Goal: Transaction & Acquisition: Purchase product/service

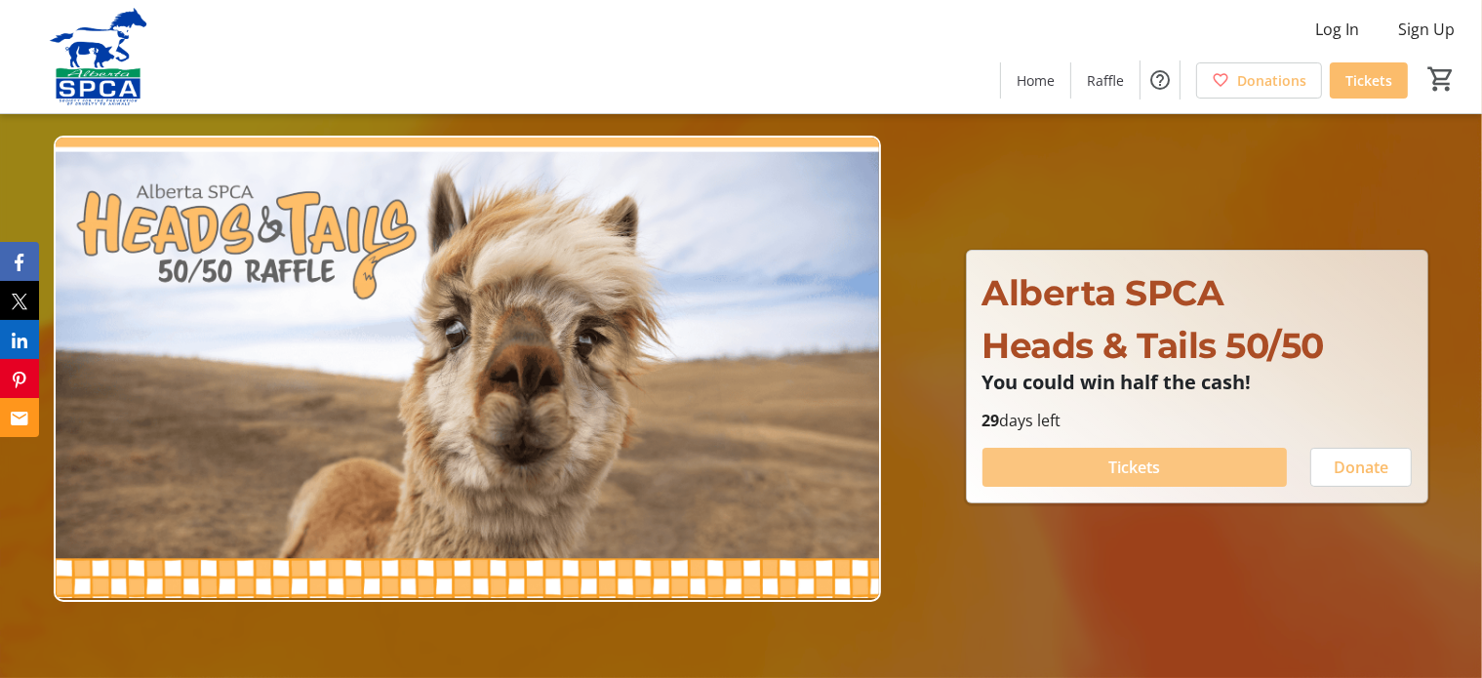
click at [1110, 466] on span "Tickets" at bounding box center [1134, 467] width 52 height 23
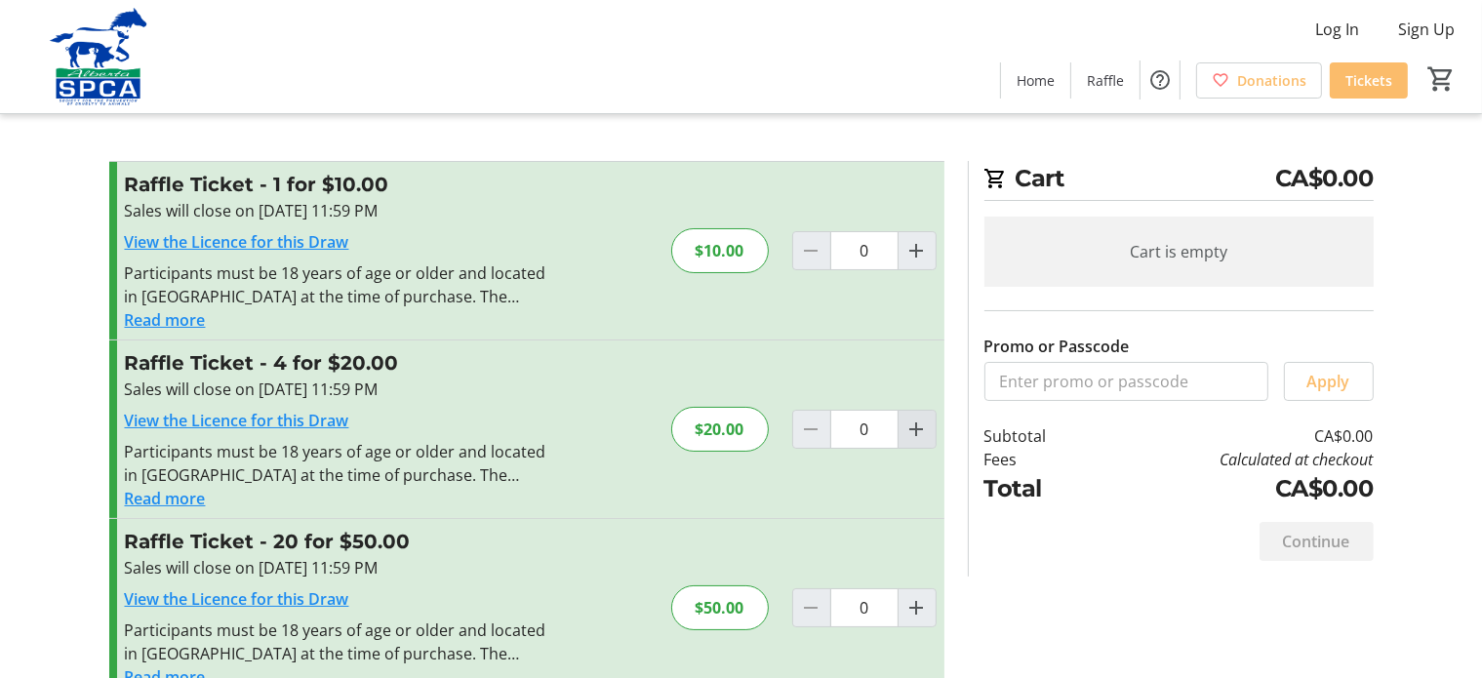
click at [917, 433] on mat-icon "Increment by one" at bounding box center [916, 429] width 23 height 23
type input "1"
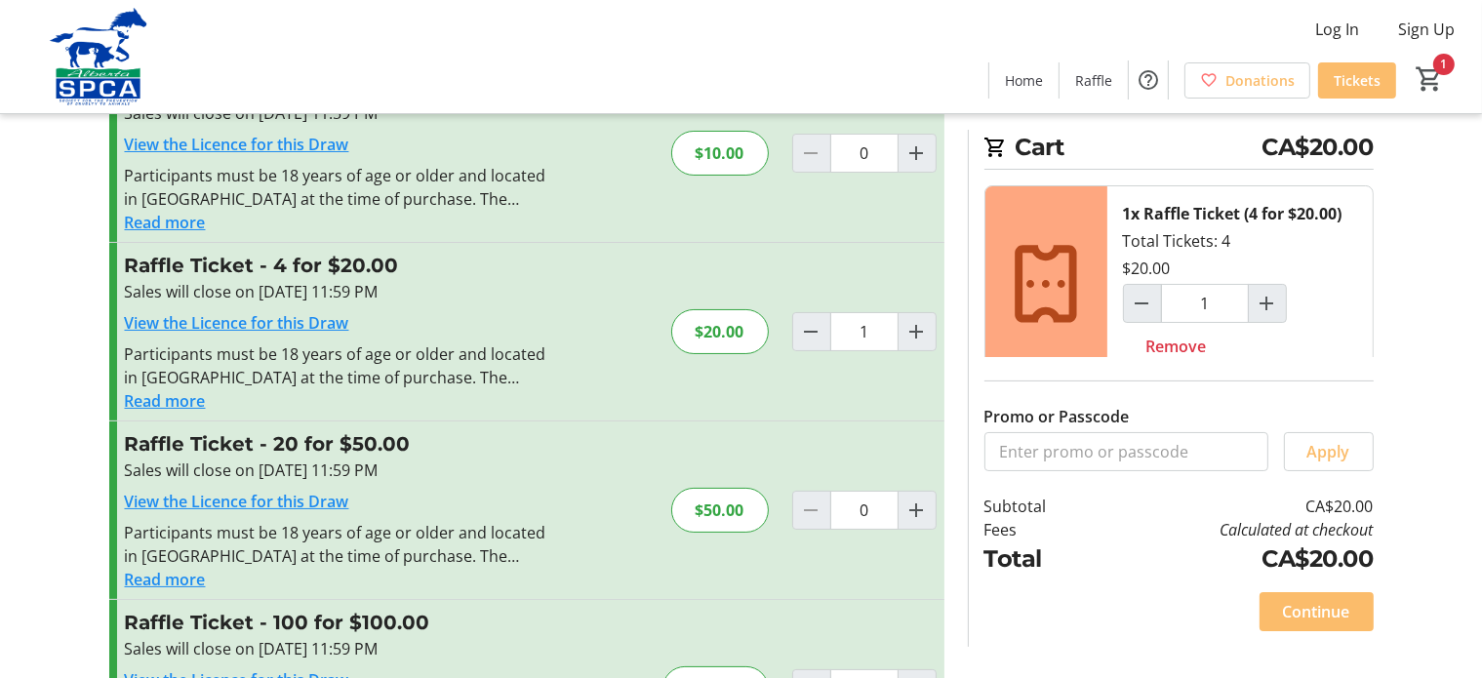
scroll to position [195, 0]
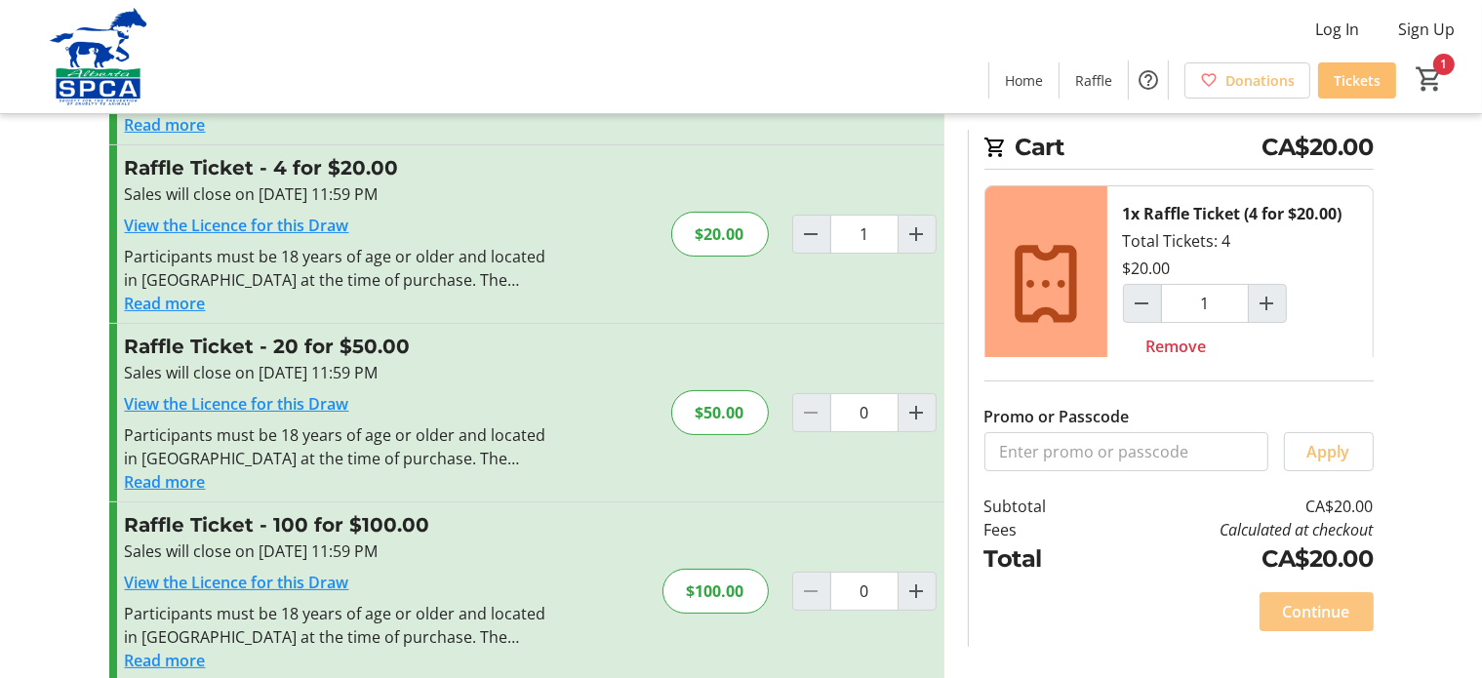
click at [1311, 608] on span "Continue" at bounding box center [1316, 611] width 67 height 23
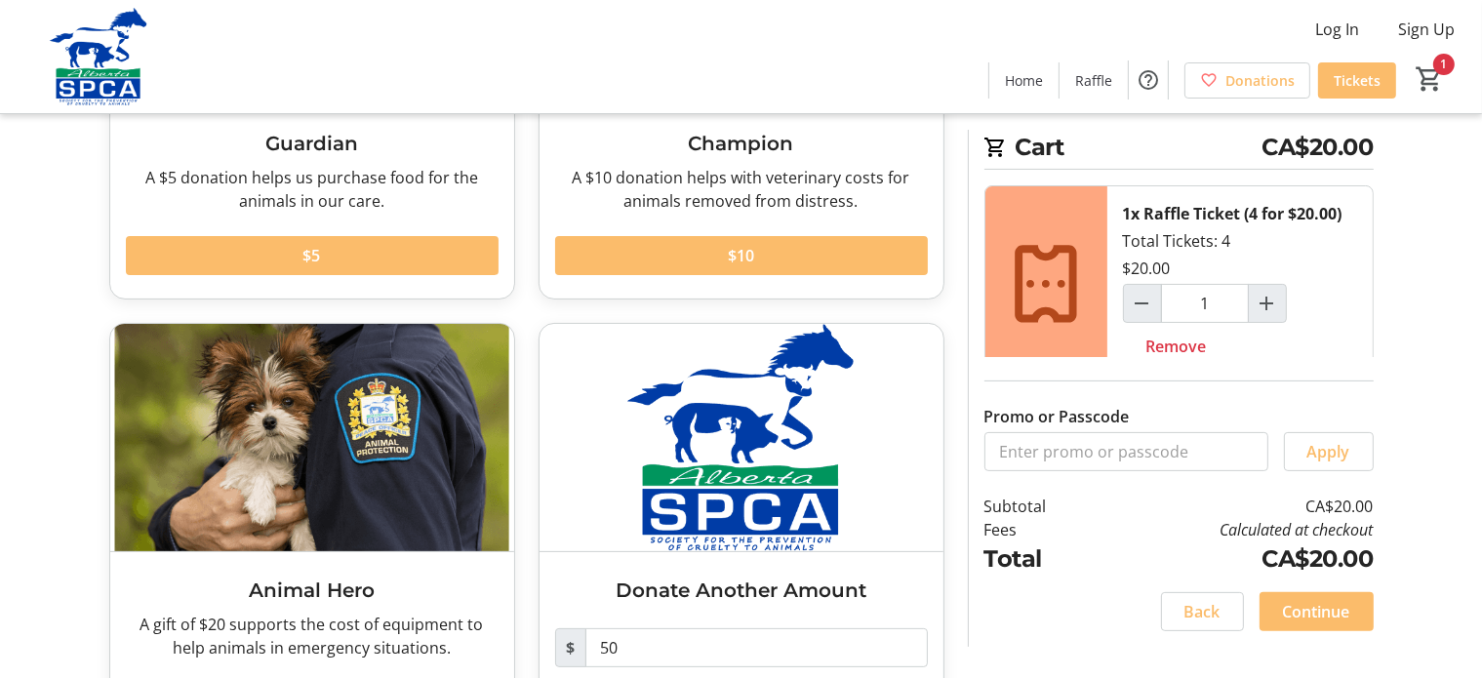
scroll to position [246, 0]
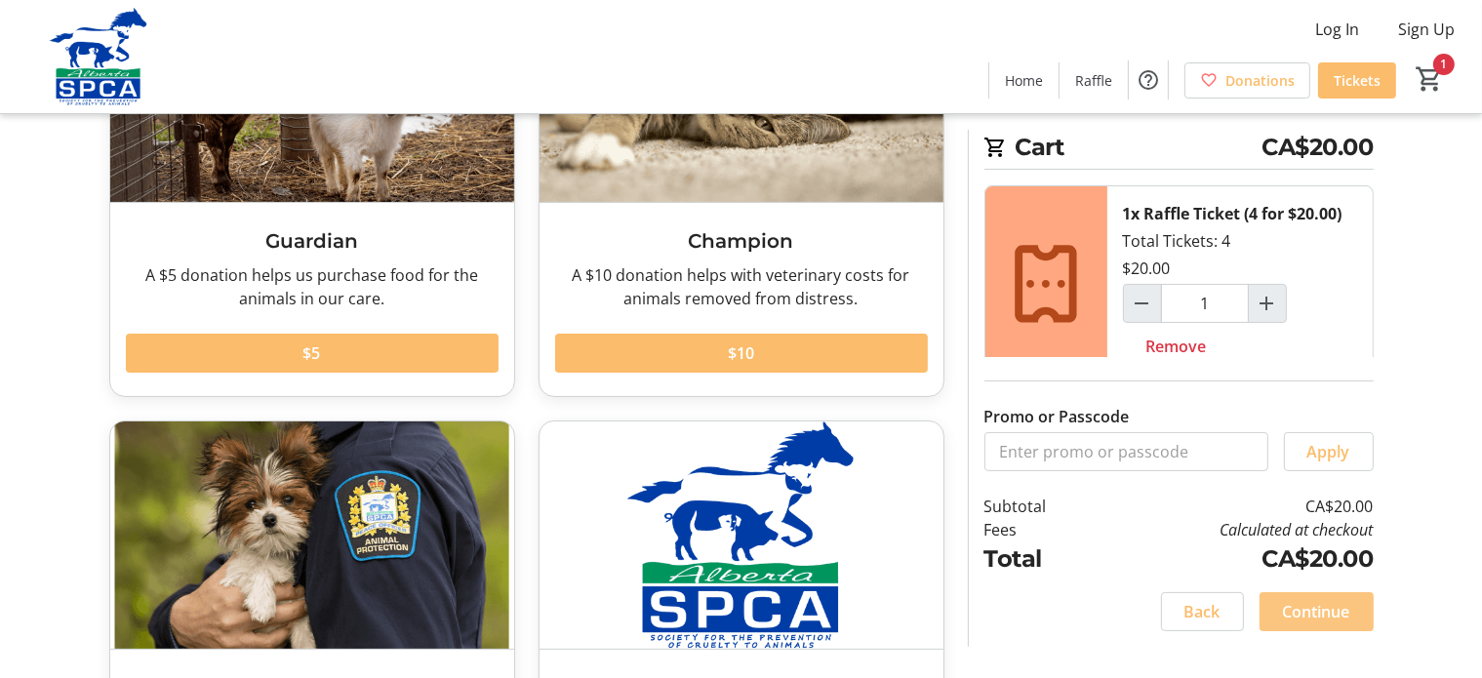
click at [1329, 609] on span "Continue" at bounding box center [1316, 611] width 67 height 23
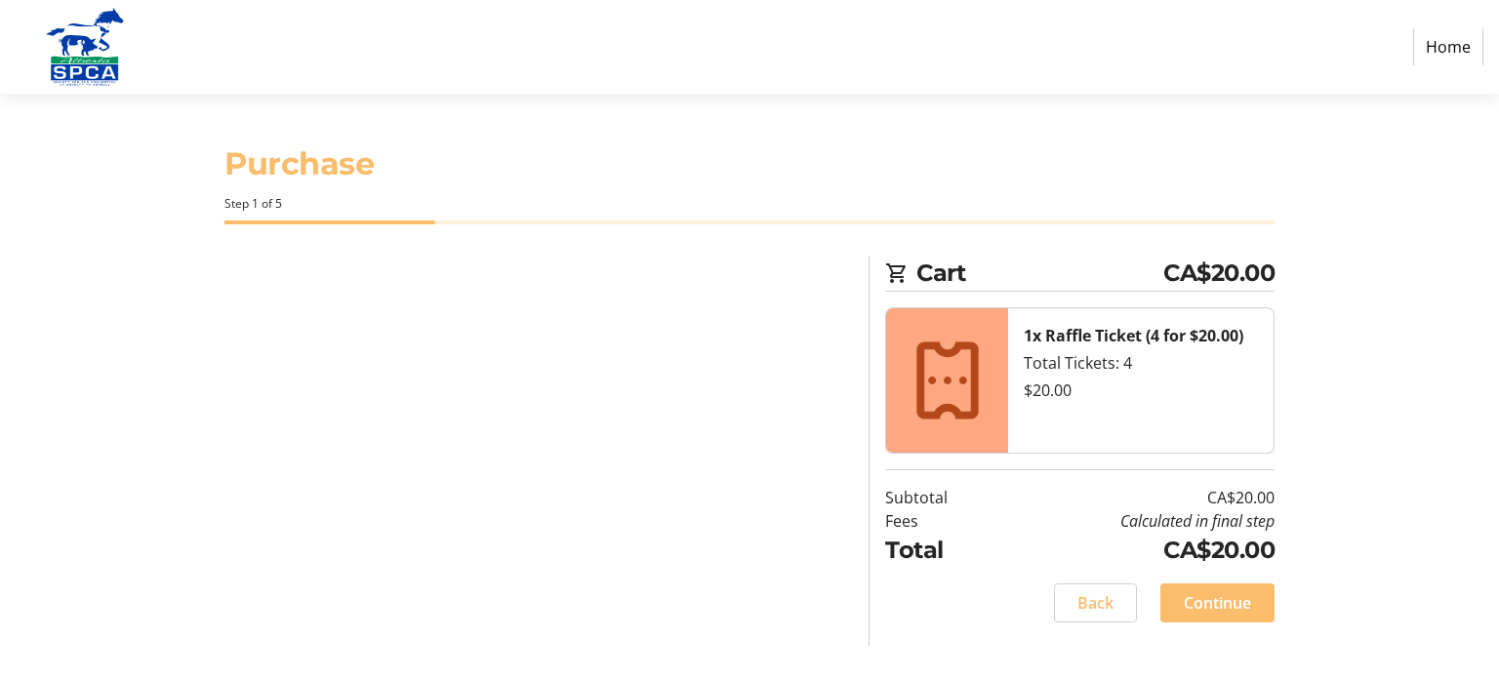
select select "CA"
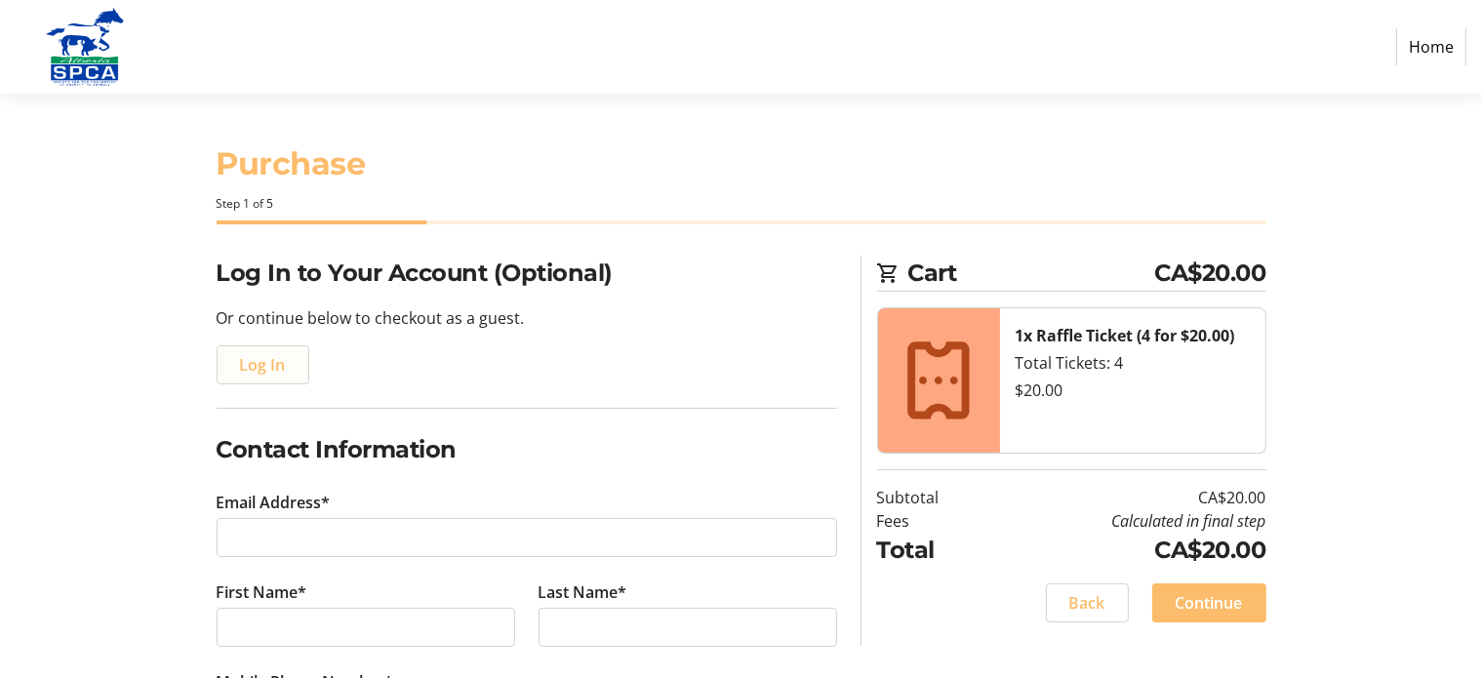
click at [276, 367] on span "Log In" at bounding box center [263, 364] width 46 height 23
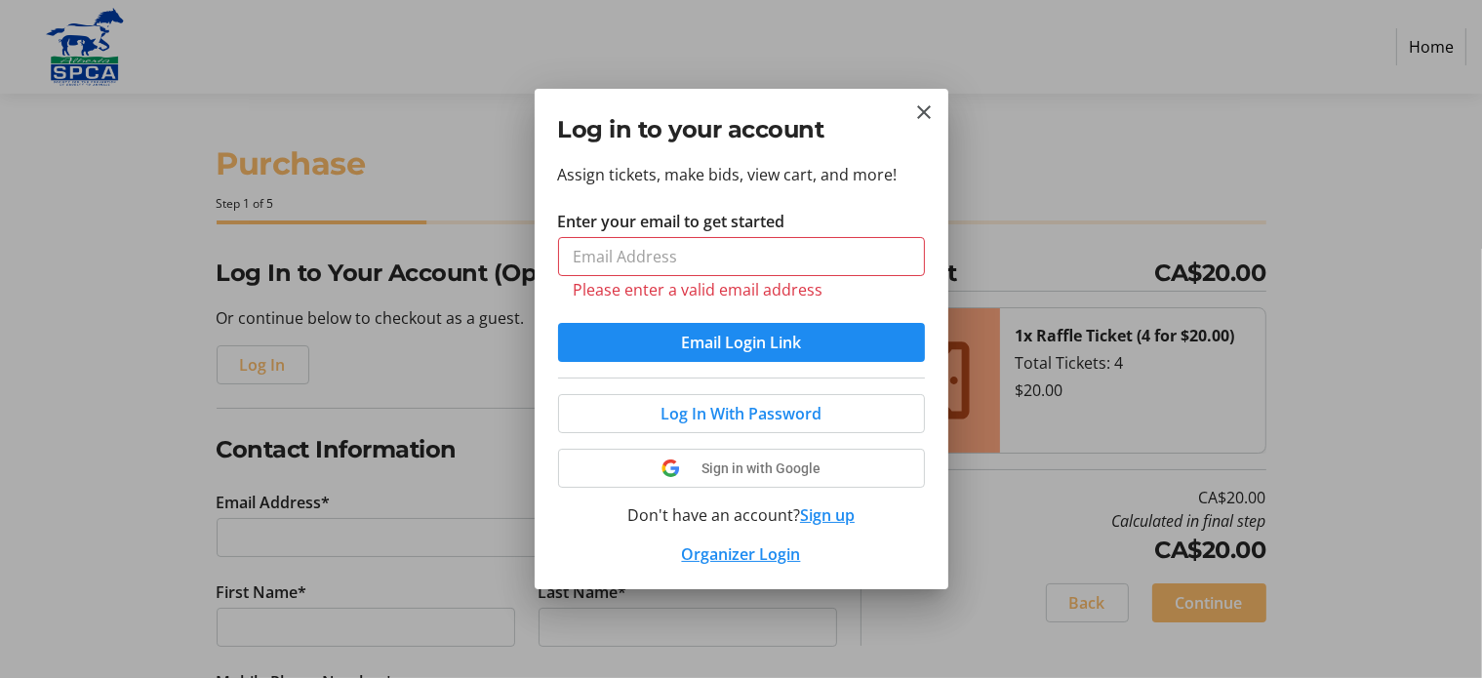
click at [352, 648] on div at bounding box center [741, 339] width 1482 height 678
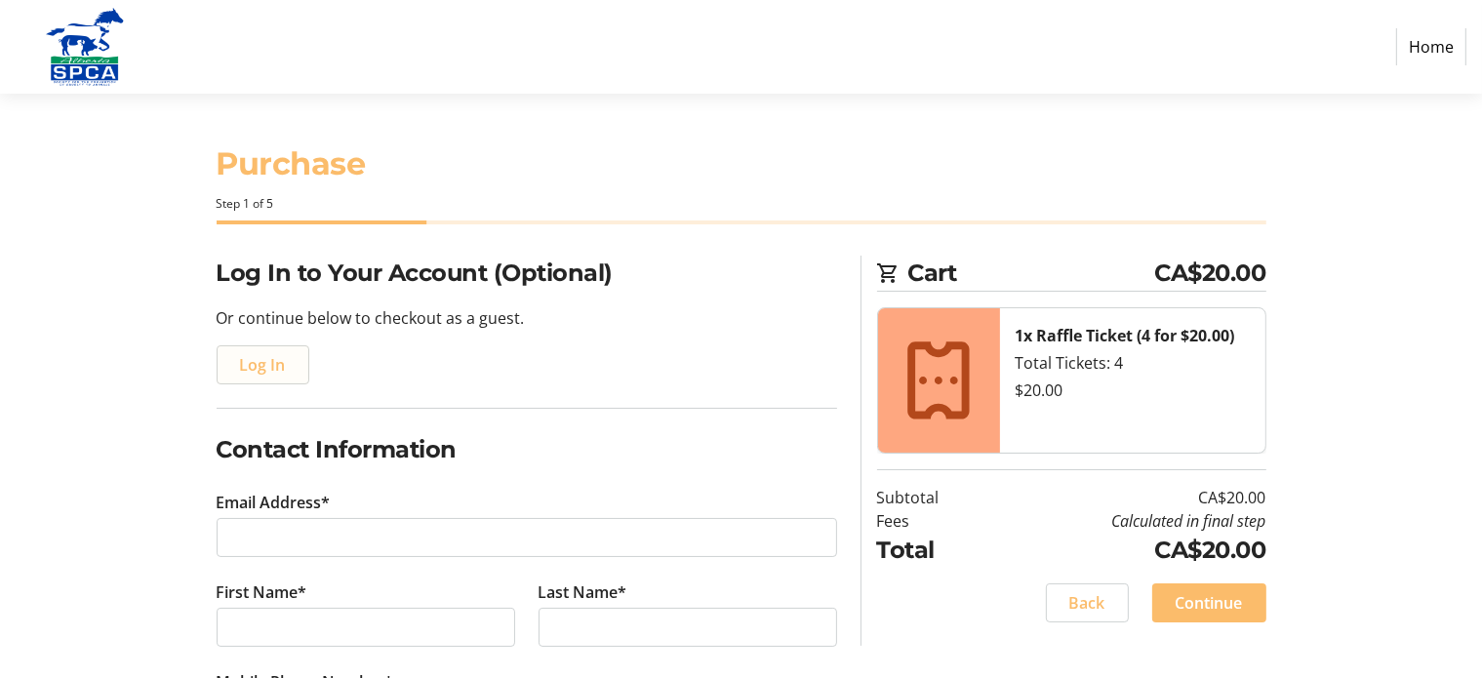
click at [261, 365] on span "Log In" at bounding box center [263, 364] width 46 height 23
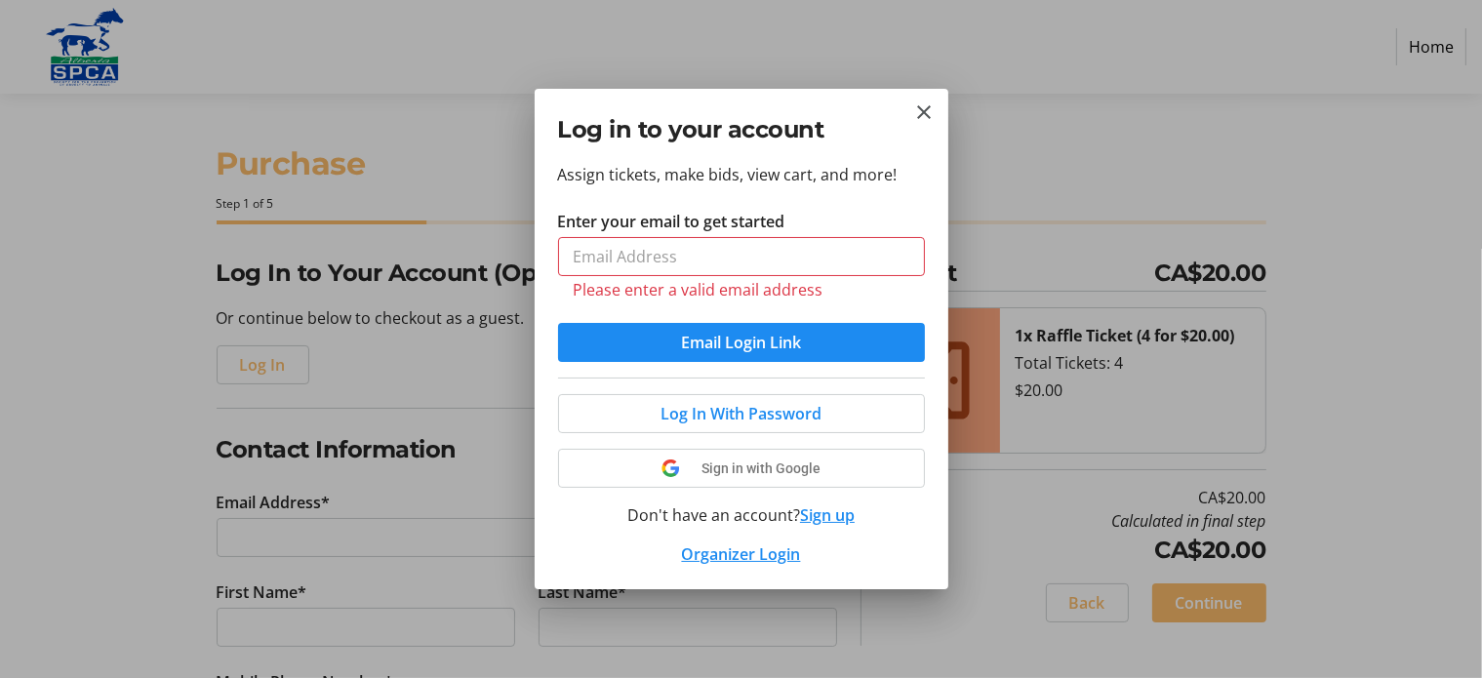
click at [248, 453] on div at bounding box center [741, 339] width 1482 height 678
click at [248, 453] on h2 "Contact Information" at bounding box center [527, 449] width 620 height 35
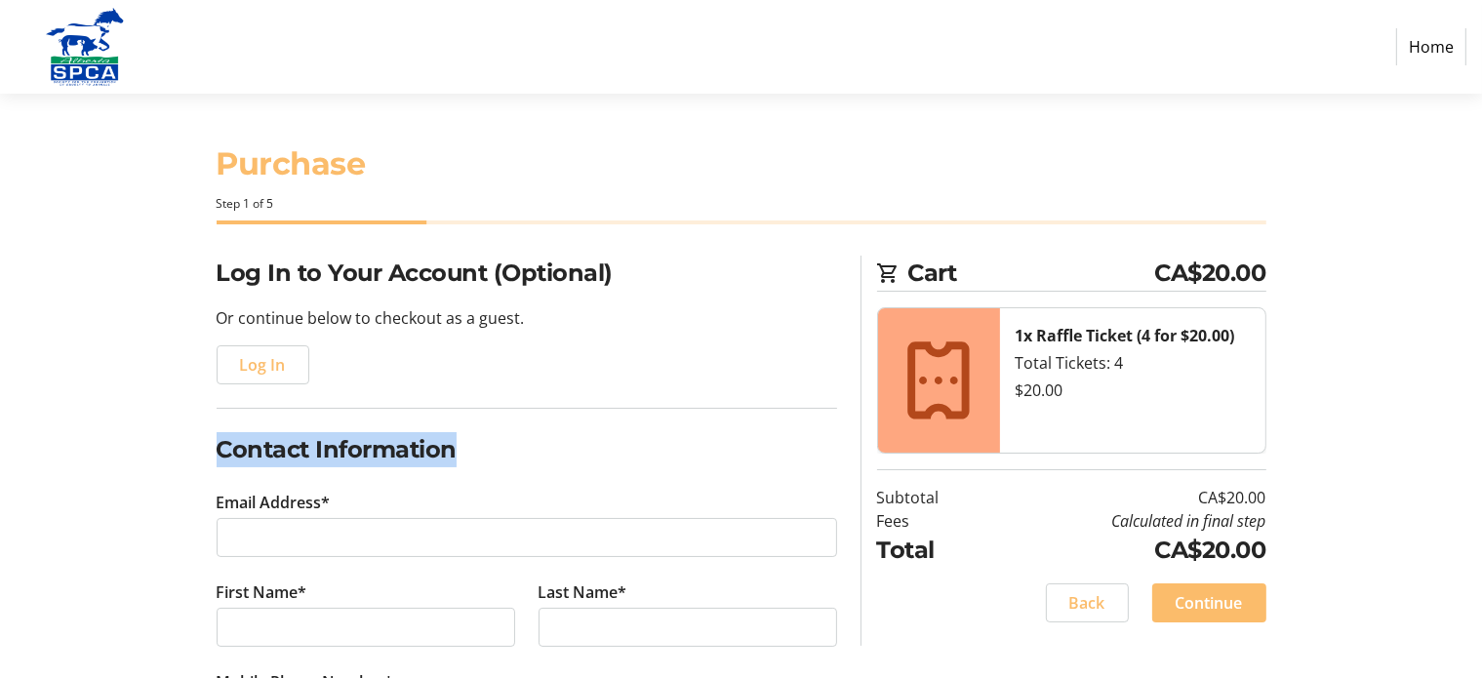
click at [248, 453] on h2 "Contact Information" at bounding box center [527, 449] width 620 height 35
click at [256, 374] on span "Log In" at bounding box center [263, 364] width 46 height 23
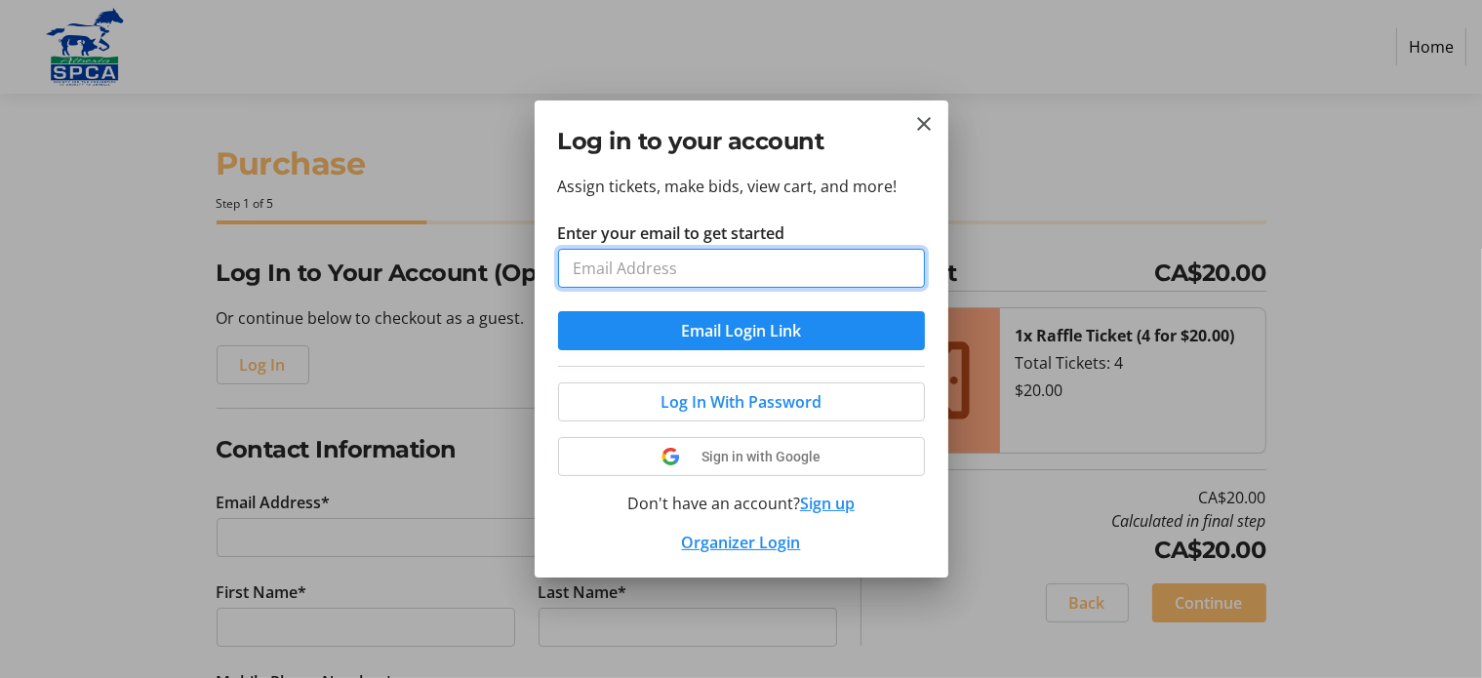
click at [718, 270] on input "Enter your email to get started" at bounding box center [741, 268] width 367 height 39
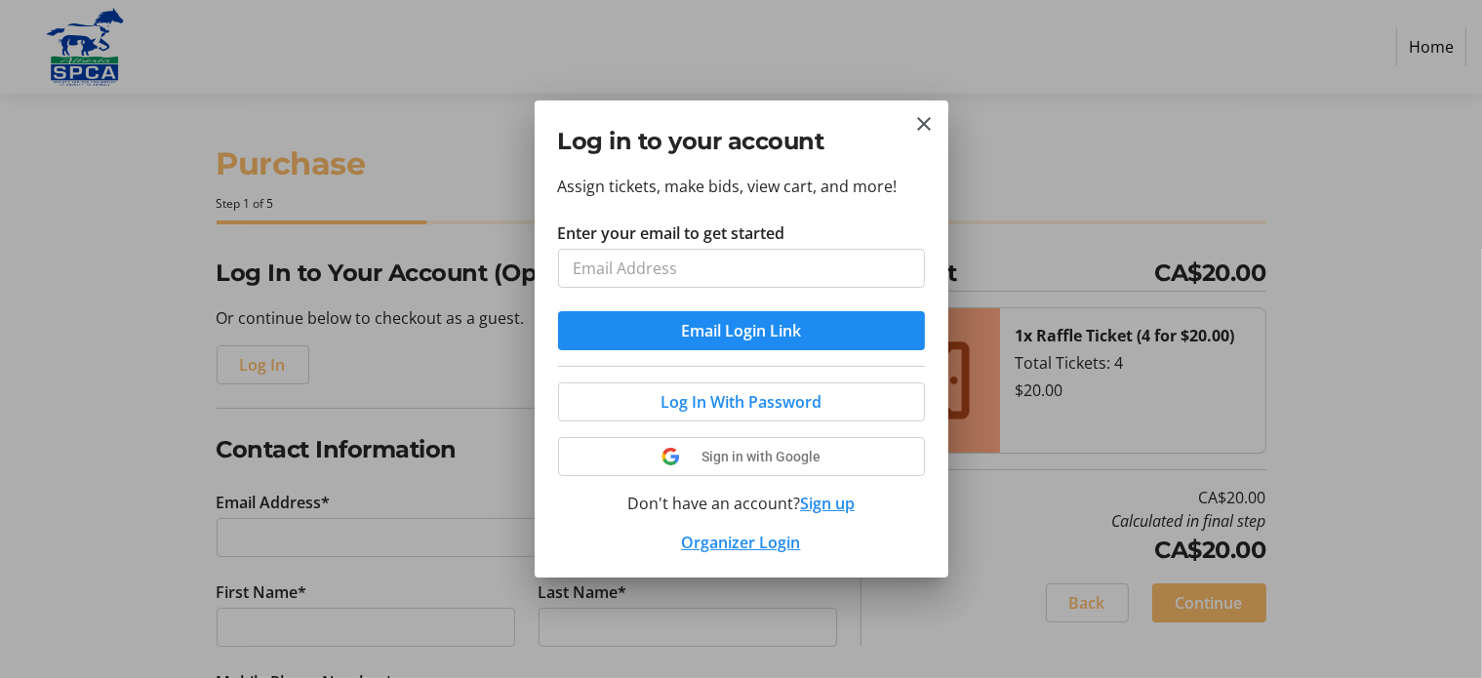
click at [651, 3] on div at bounding box center [741, 339] width 1482 height 678
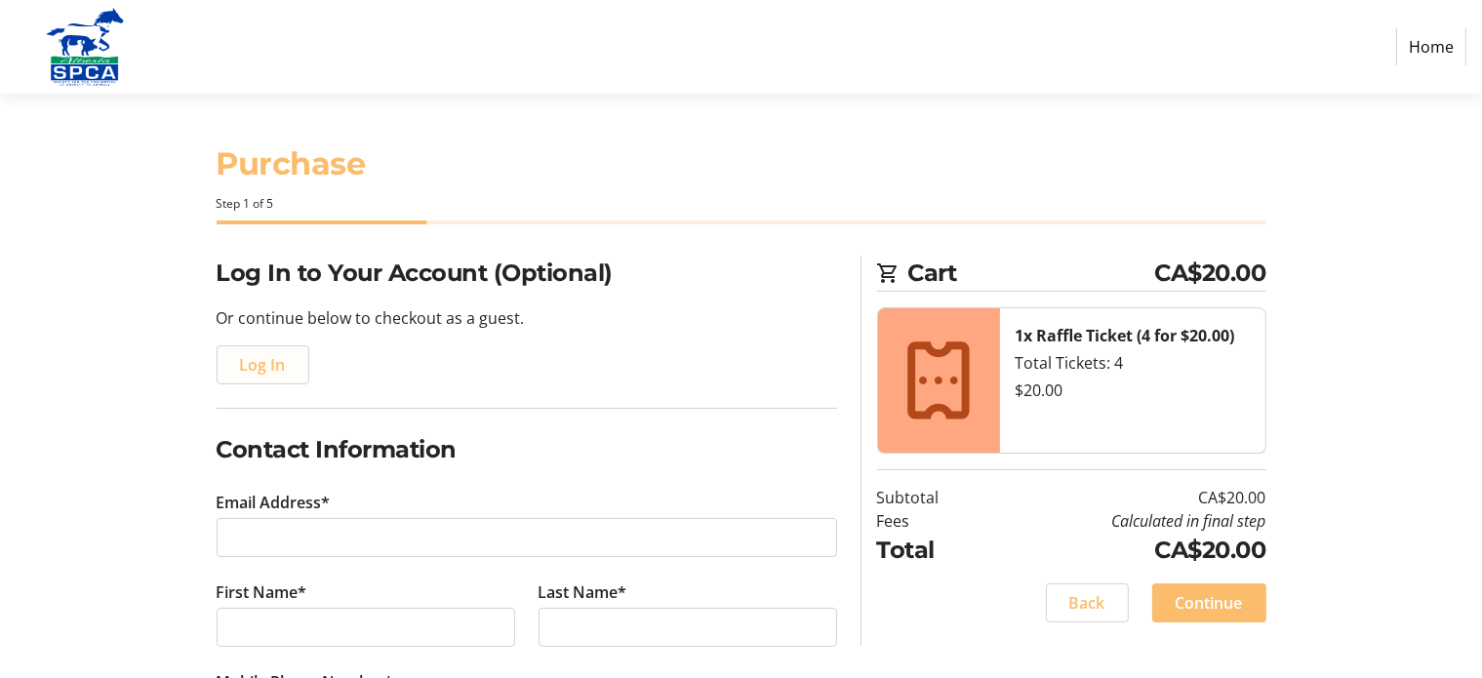
click at [263, 369] on span "Log In" at bounding box center [263, 364] width 46 height 23
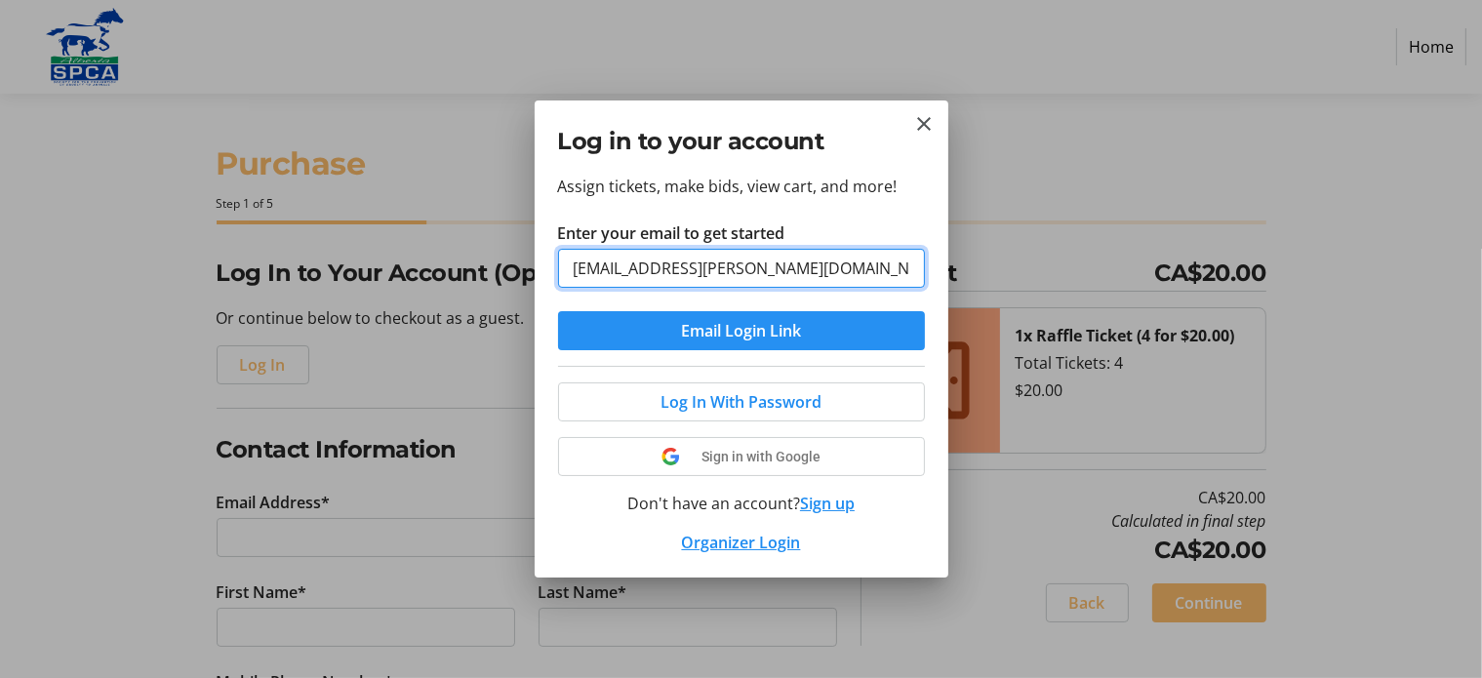
type input "[EMAIL_ADDRESS][PERSON_NAME][DOMAIN_NAME]"
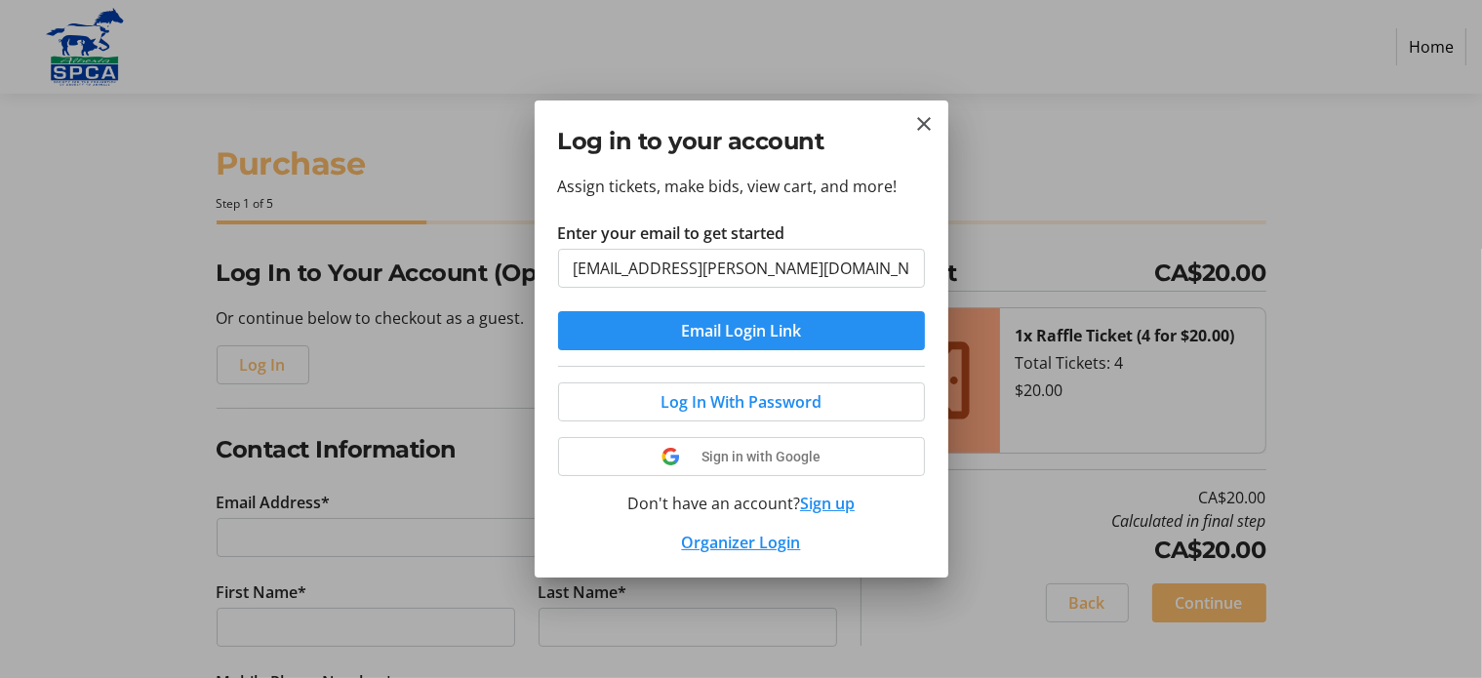
click at [754, 334] on span "Email Login Link" at bounding box center [741, 330] width 120 height 23
click at [754, 334] on form "Enter your email to get started [EMAIL_ADDRESS][PERSON_NAME][DOMAIN_NAME] Email…" at bounding box center [741, 285] width 367 height 129
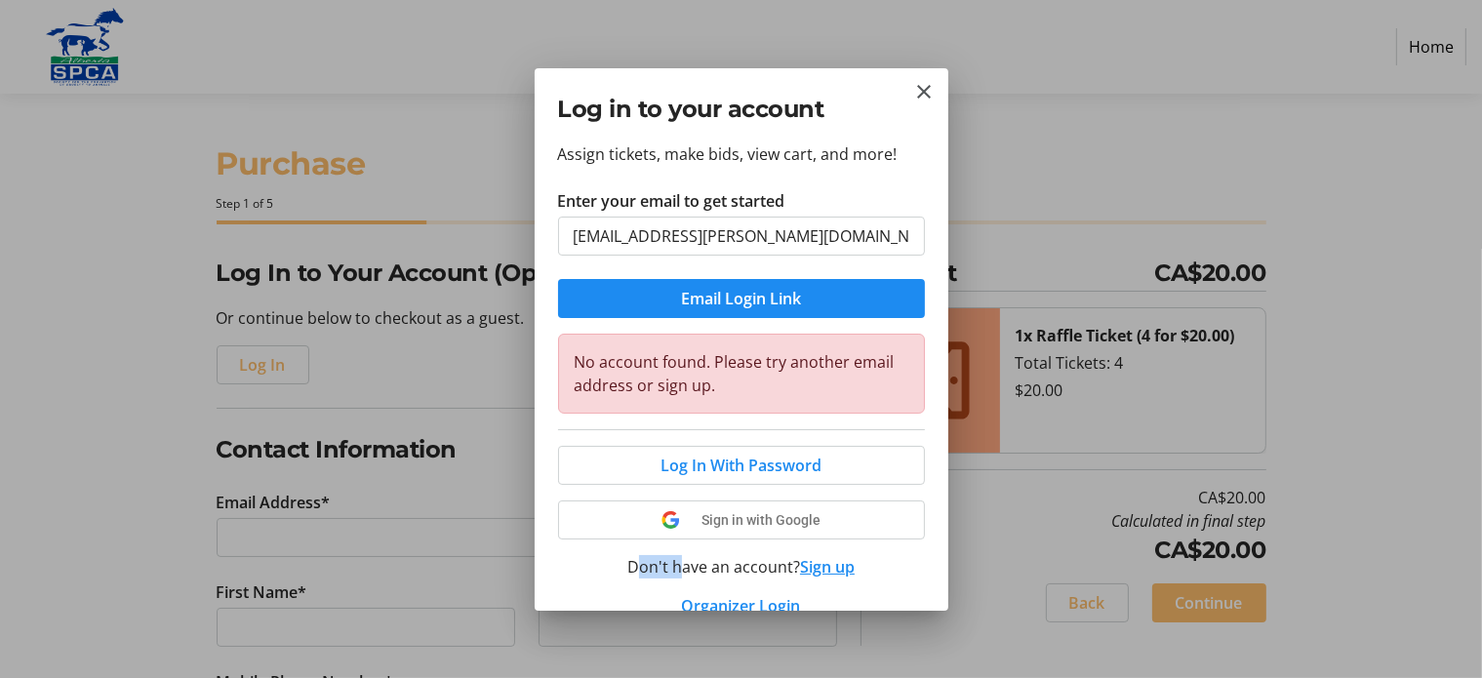
scroll to position [28, 0]
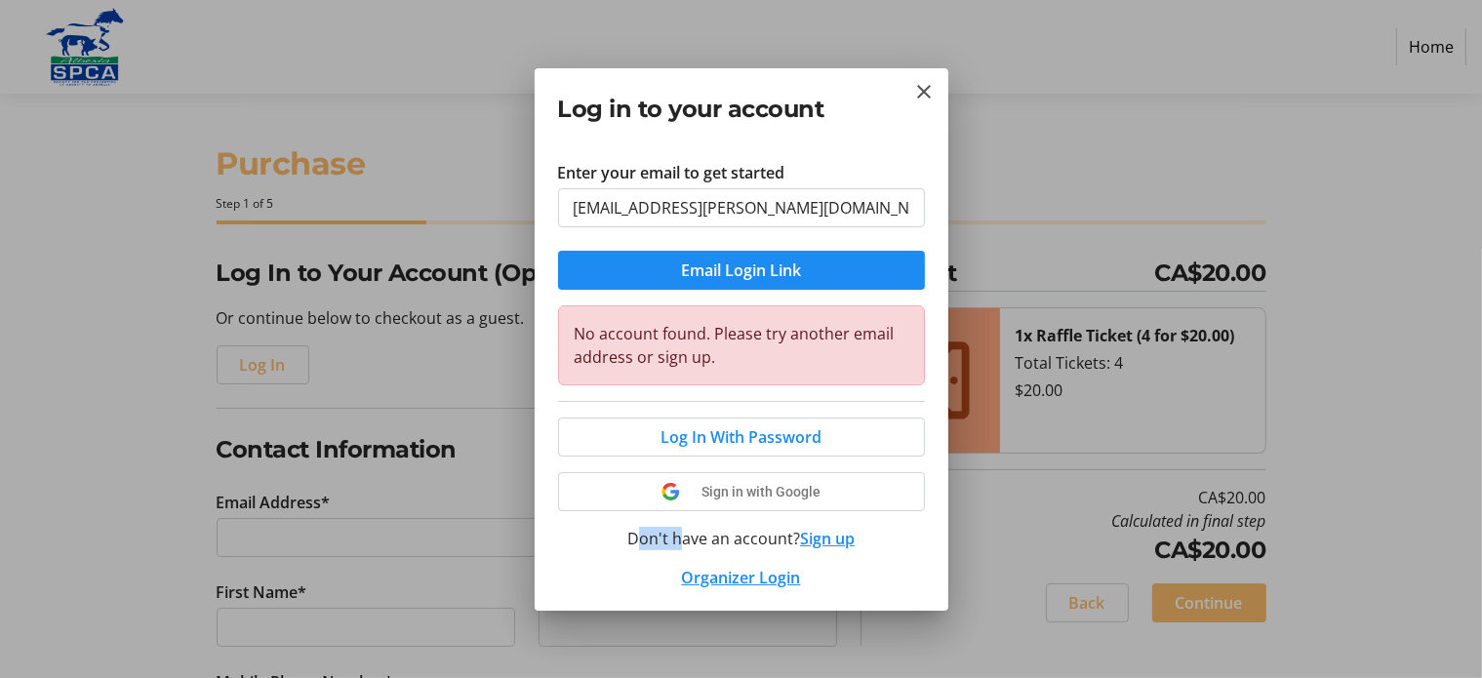
click at [820, 534] on button "Sign up" at bounding box center [827, 538] width 55 height 23
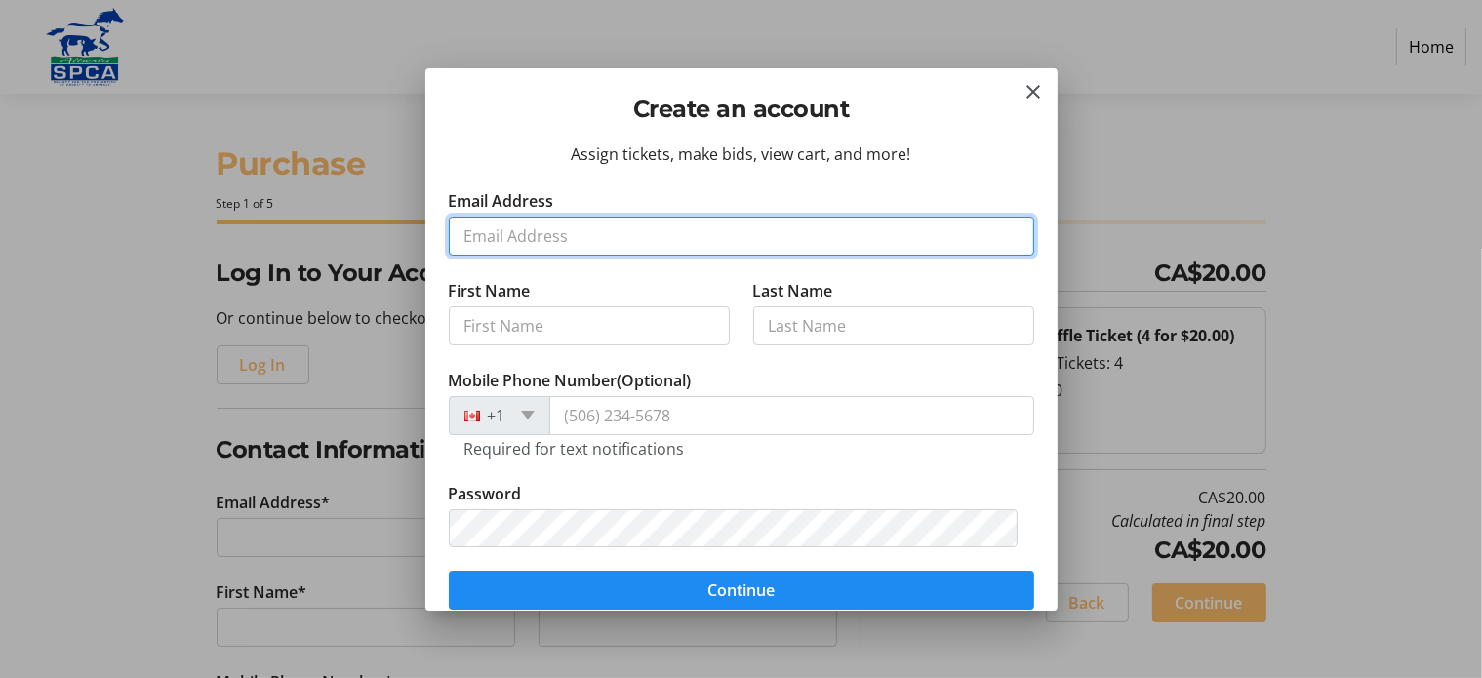
click at [624, 233] on input "Email Address" at bounding box center [741, 236] width 585 height 39
type input "[EMAIL_ADDRESS][PERSON_NAME][DOMAIN_NAME]"
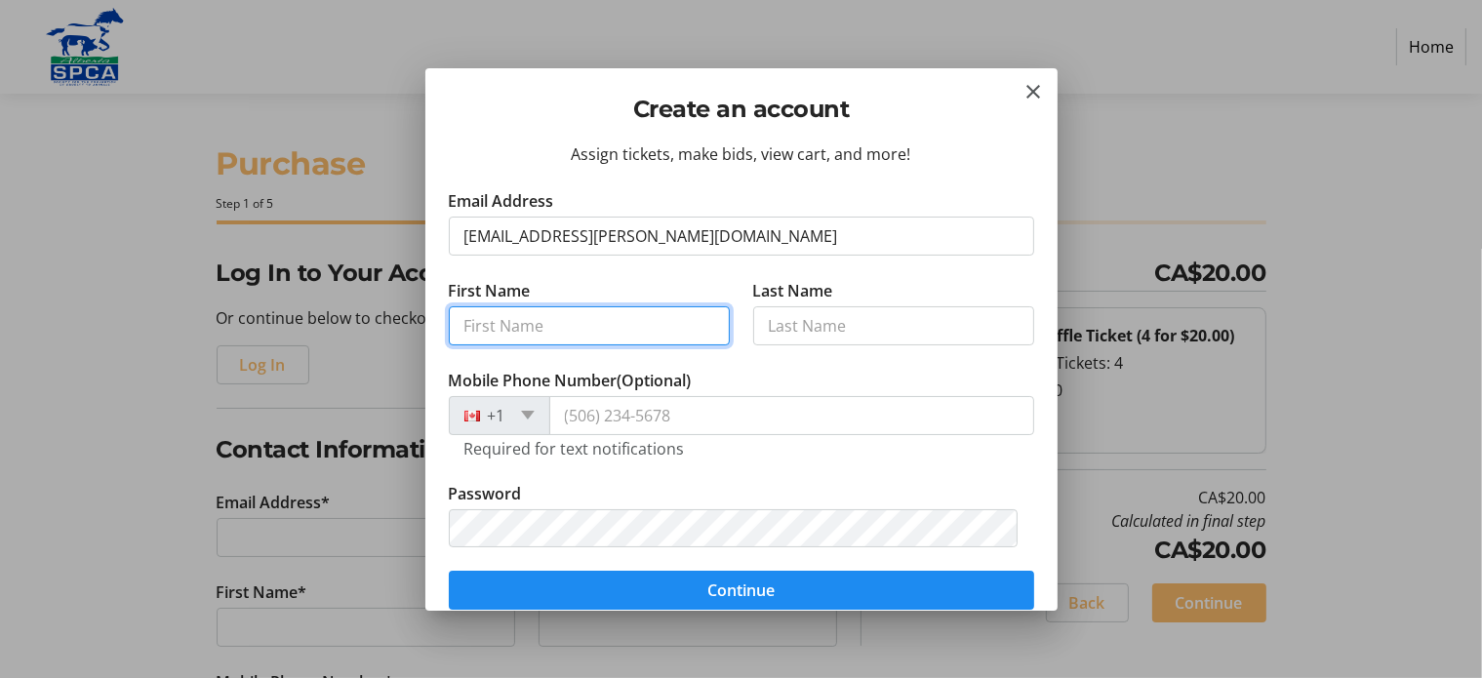
click at [542, 337] on input "First Name" at bounding box center [589, 325] width 281 height 39
type input "[PERSON_NAME]"
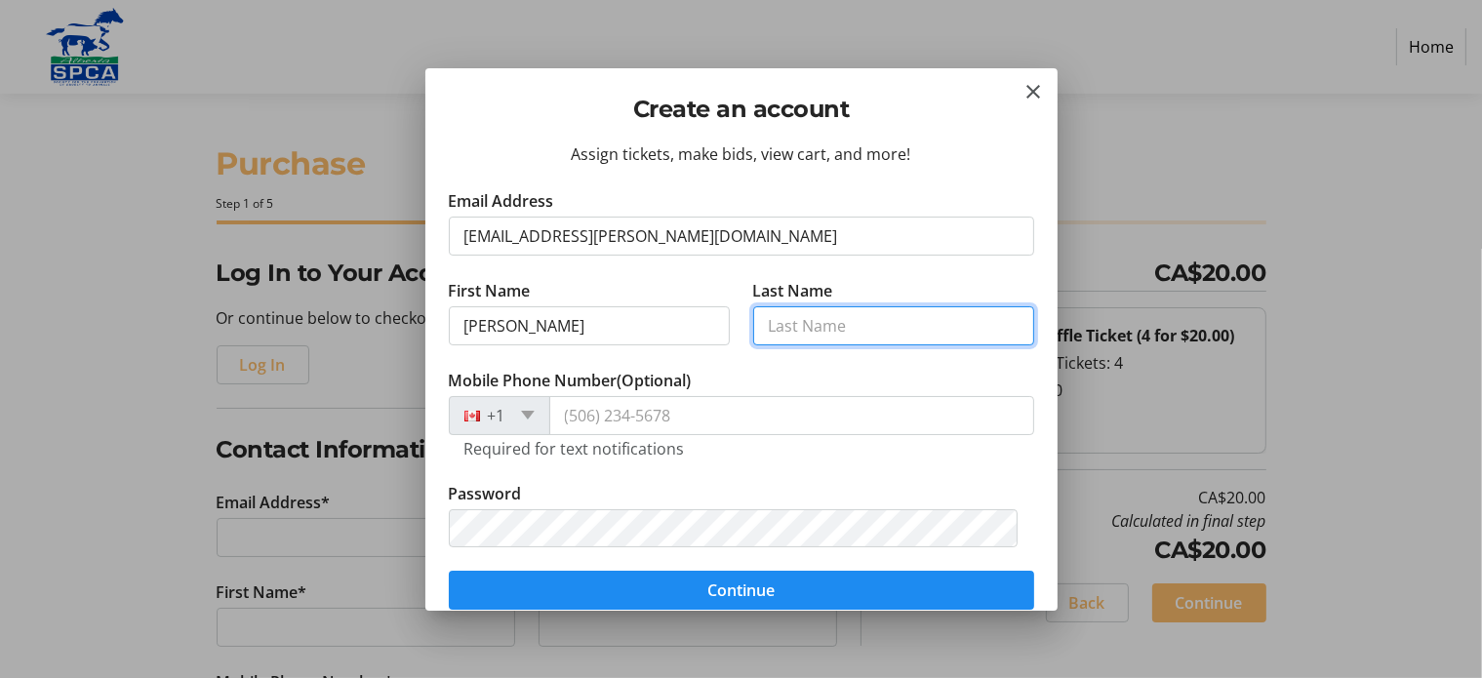
click at [763, 322] on input "Last Name" at bounding box center [893, 325] width 281 height 39
type input "Sochowski"
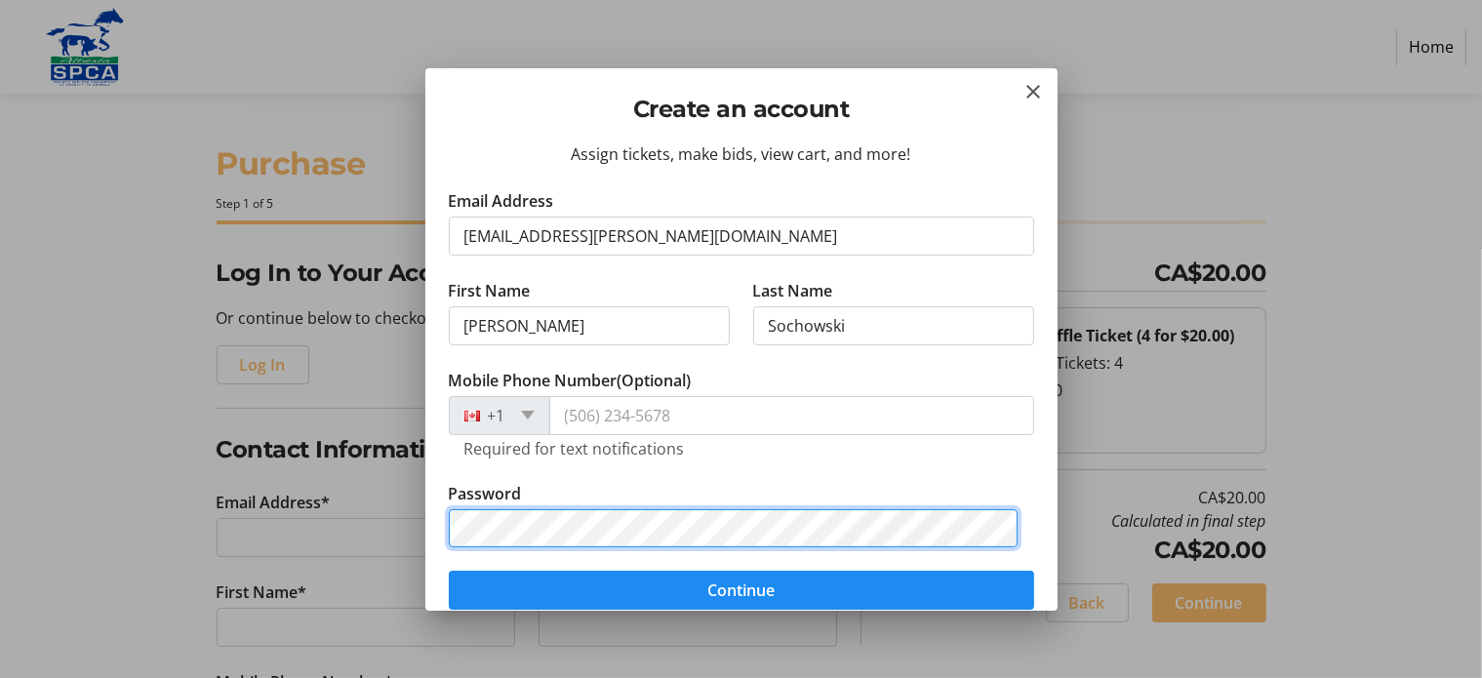
scroll to position [47, 0]
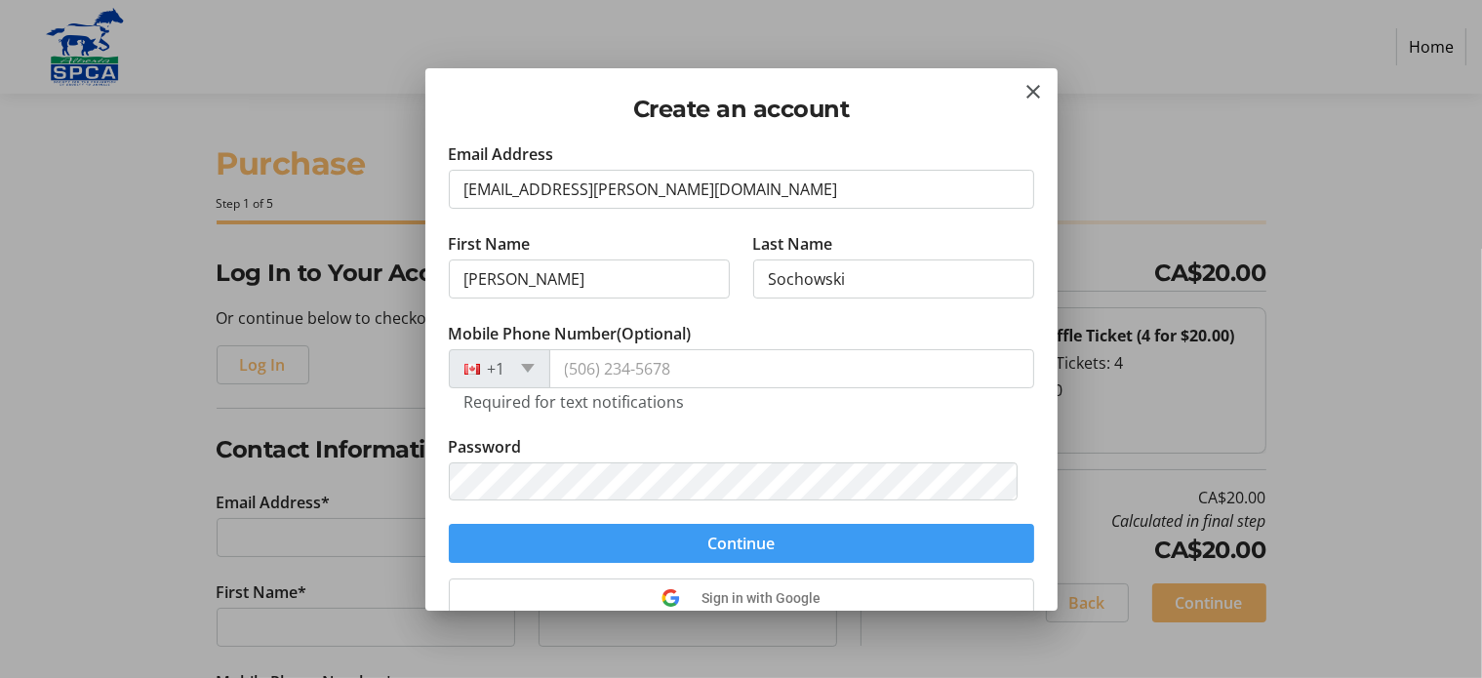
click at [741, 535] on span "Continue" at bounding box center [740, 543] width 67 height 23
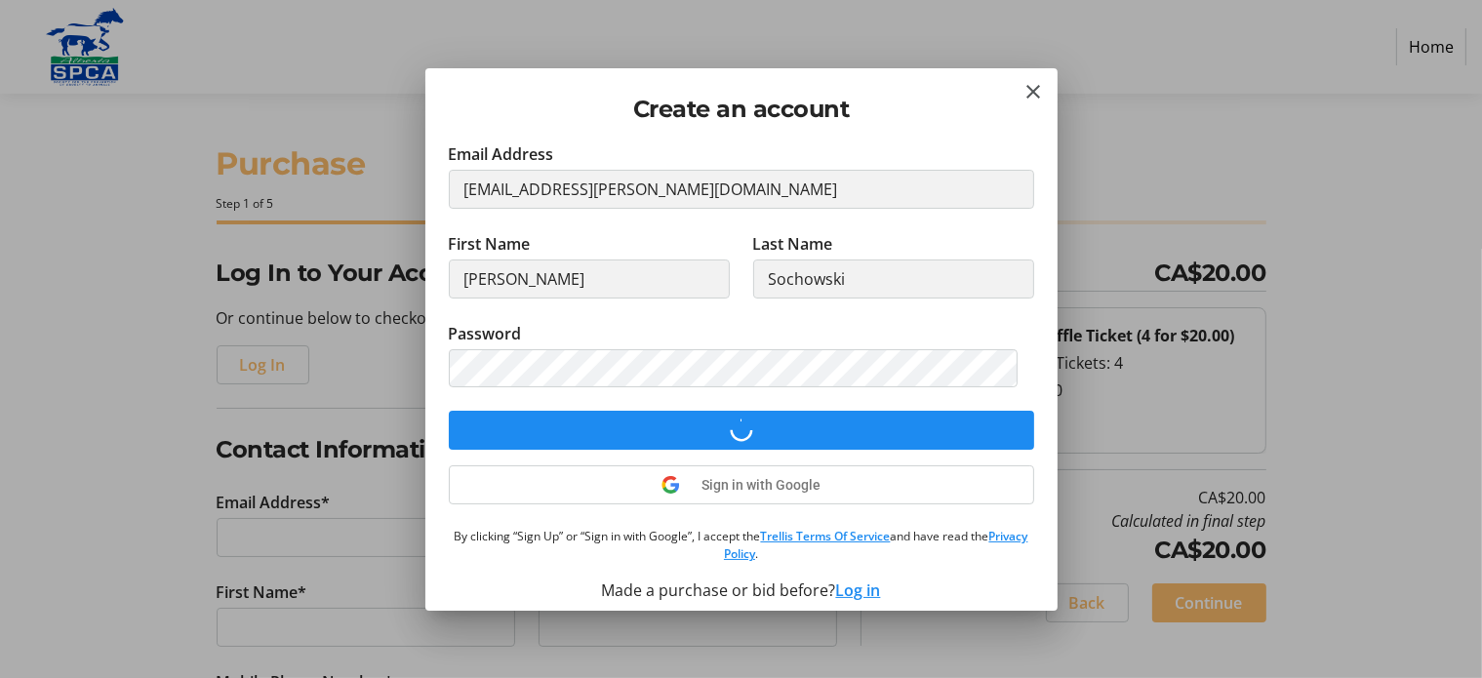
select select "CA"
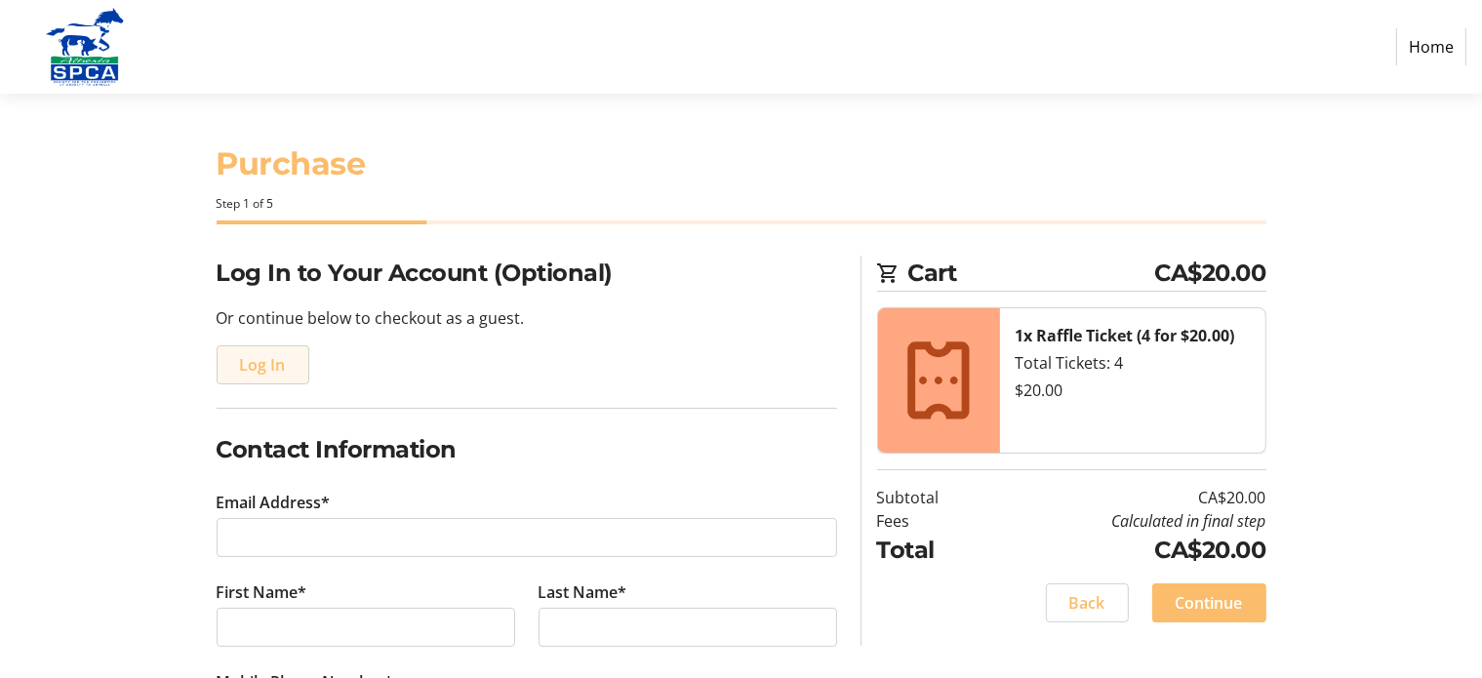
type input "[EMAIL_ADDRESS][PERSON_NAME][DOMAIN_NAME]"
type input "[PERSON_NAME]"
type input "Sochowski"
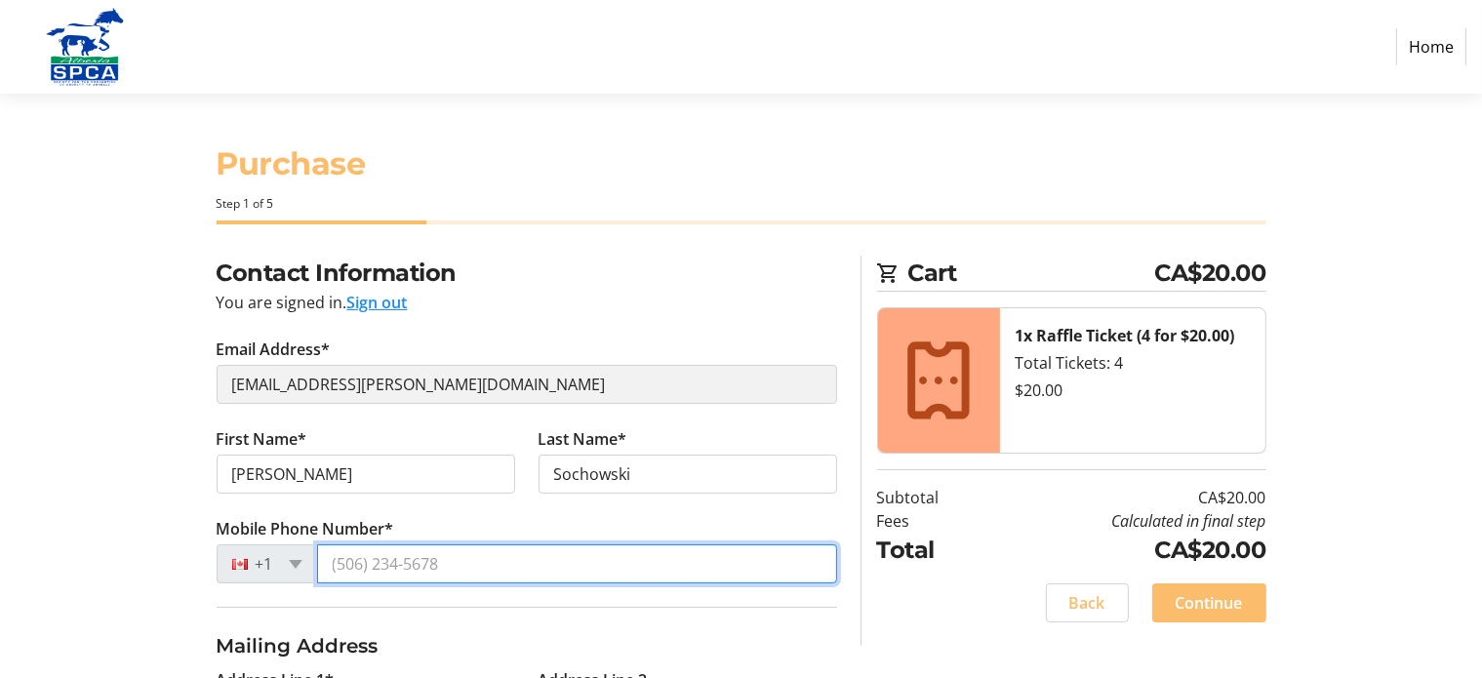
click at [736, 575] on input "Mobile Phone Number*" at bounding box center [577, 563] width 520 height 39
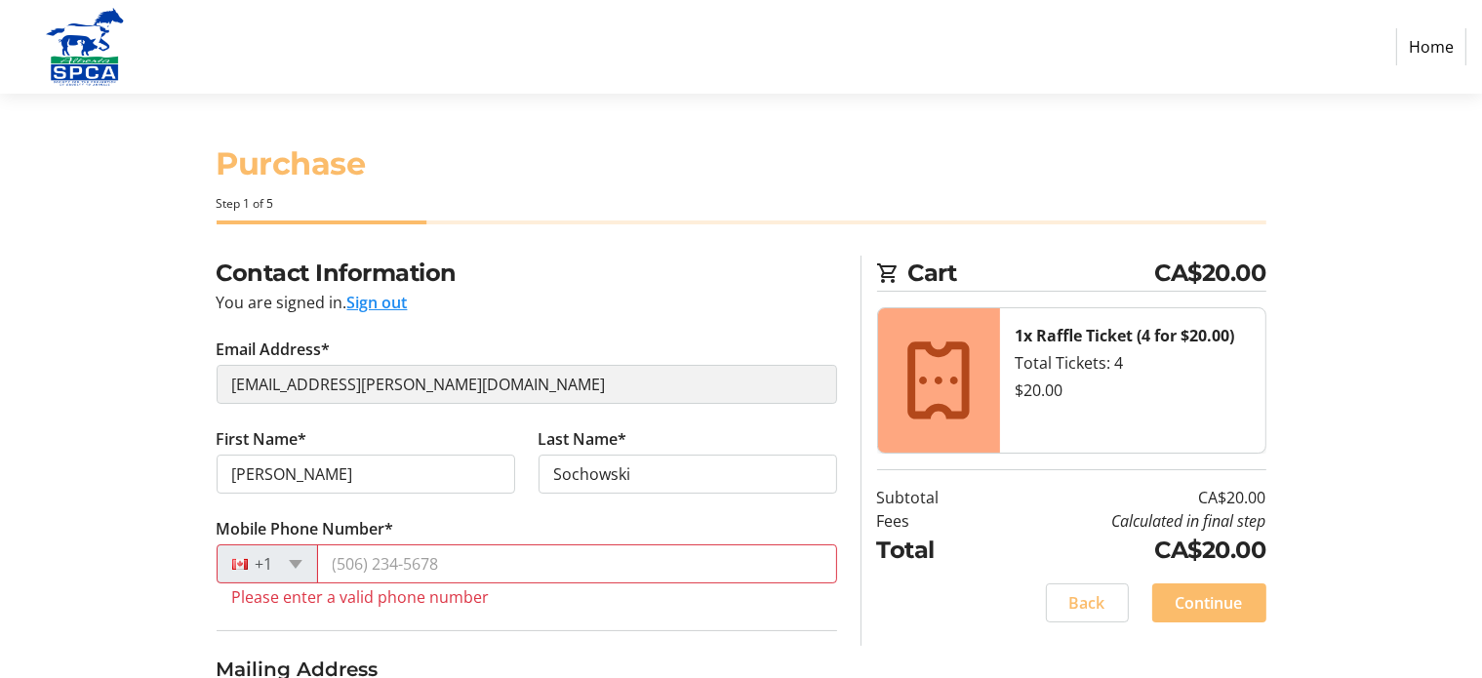
click at [661, 605] on tr-form-field "Mobile Phone Number* +1 Please enter a valid phone number" at bounding box center [527, 573] width 620 height 113
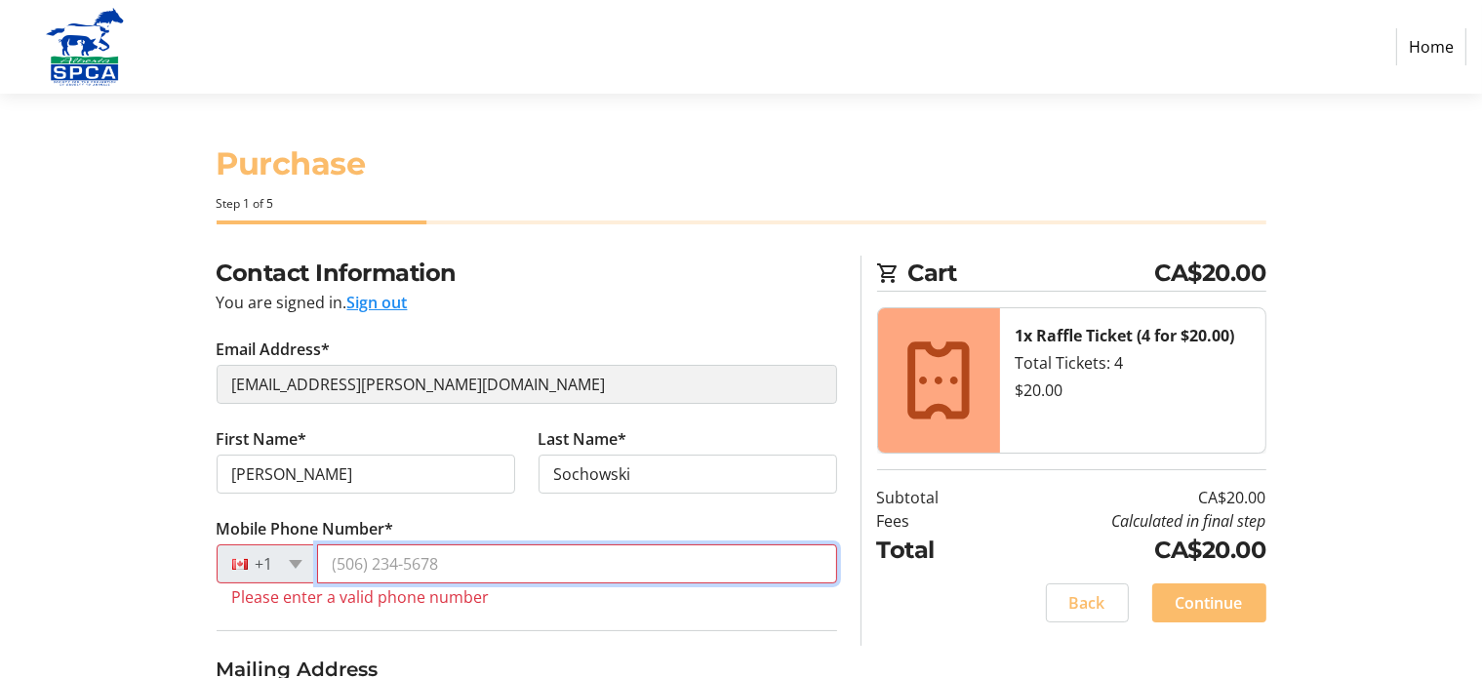
click at [338, 565] on input "Mobile Phone Number*" at bounding box center [577, 563] width 520 height 39
click at [340, 565] on input "Mobile Phone Number*" at bounding box center [577, 563] width 520 height 39
click at [455, 563] on input "Mobile Phone Number*" at bounding box center [577, 563] width 520 height 39
click at [462, 563] on input "Mobile Phone Number*" at bounding box center [577, 563] width 520 height 39
click at [369, 557] on input "Mobile Phone Number*" at bounding box center [577, 563] width 520 height 39
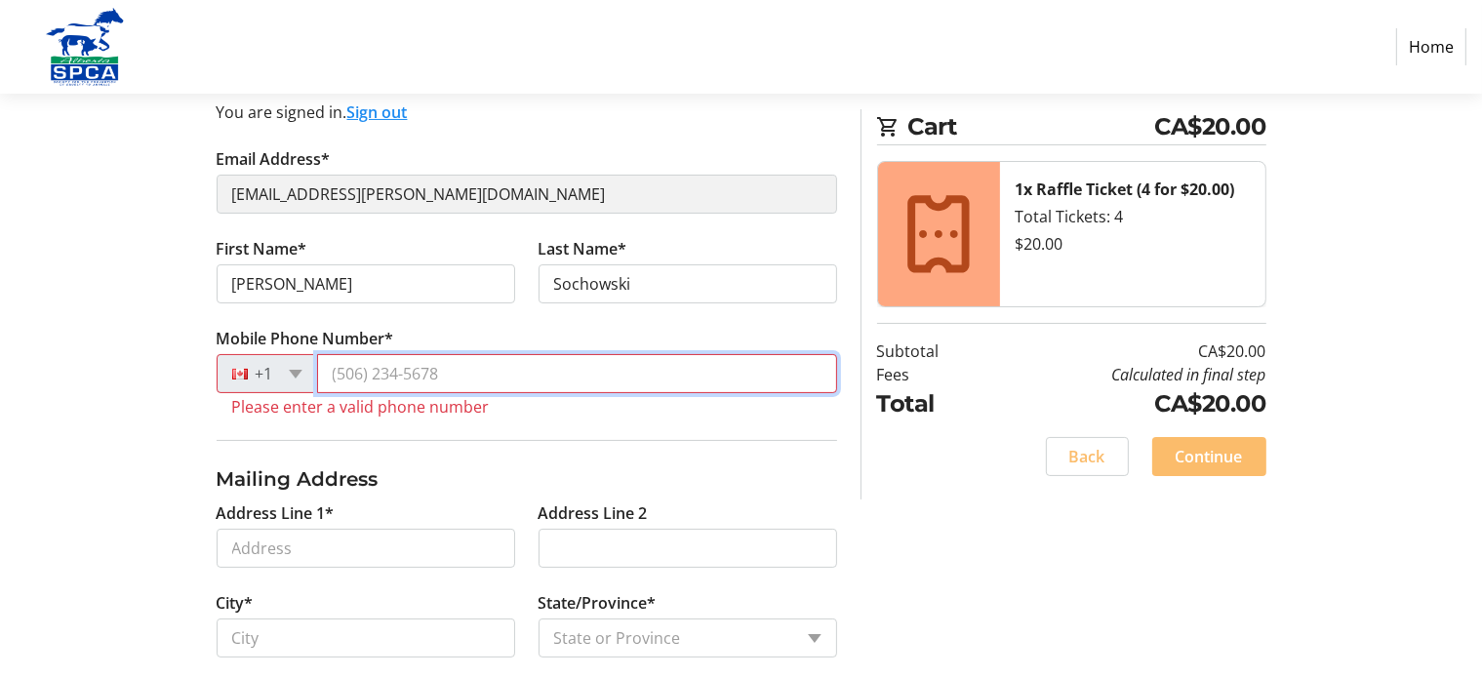
scroll to position [195, 0]
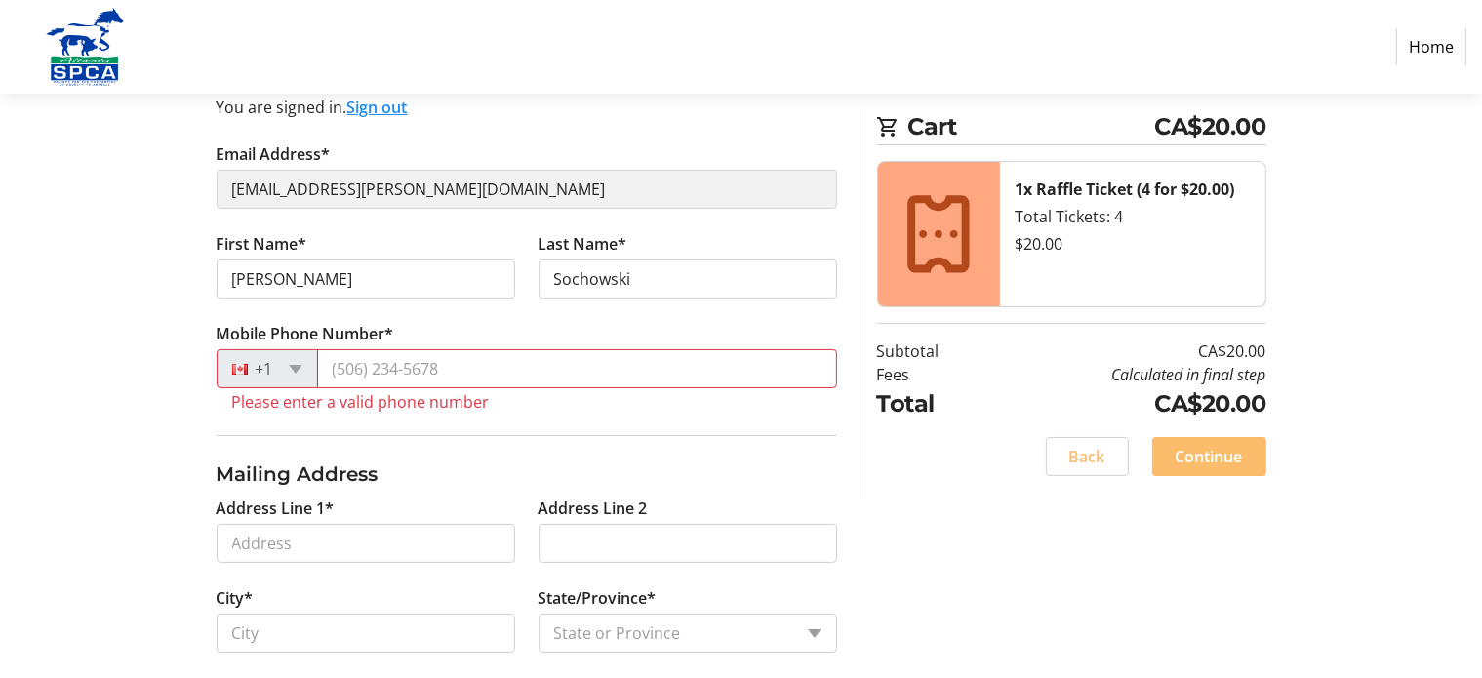
click at [900, 550] on div "Contact Information You are signed in. Sign out Email Address* [EMAIL_ADDRESS][…" at bounding box center [742, 485] width 1288 height 851
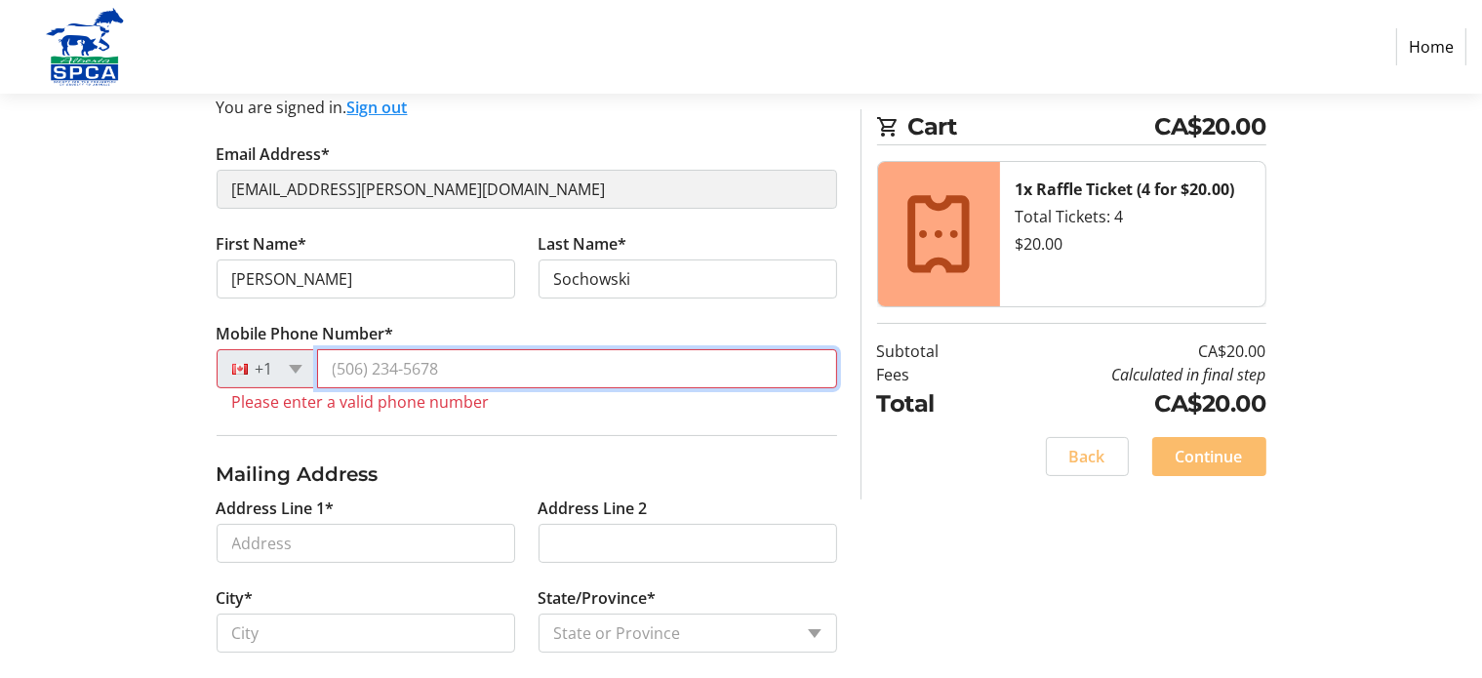
click at [446, 372] on input "Mobile Phone Number*" at bounding box center [577, 368] width 520 height 39
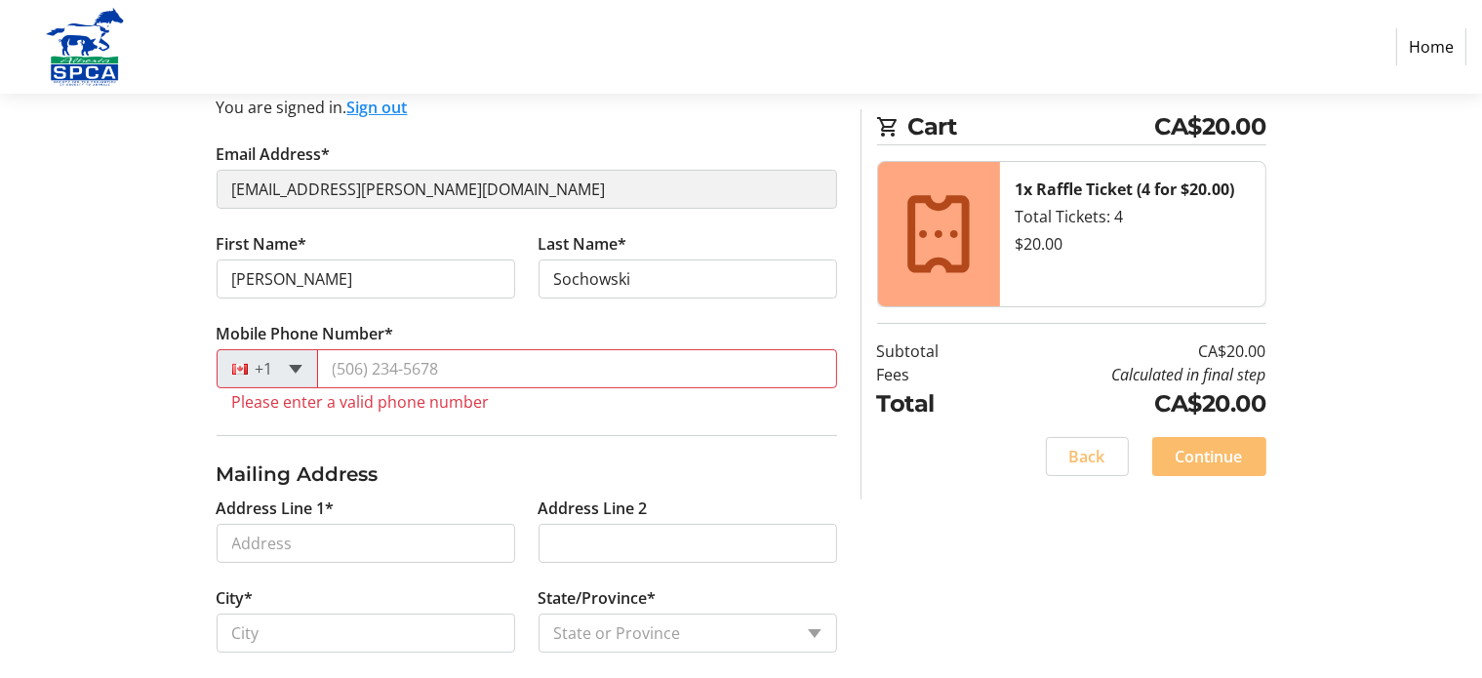
click at [299, 365] on span at bounding box center [296, 369] width 14 height 9
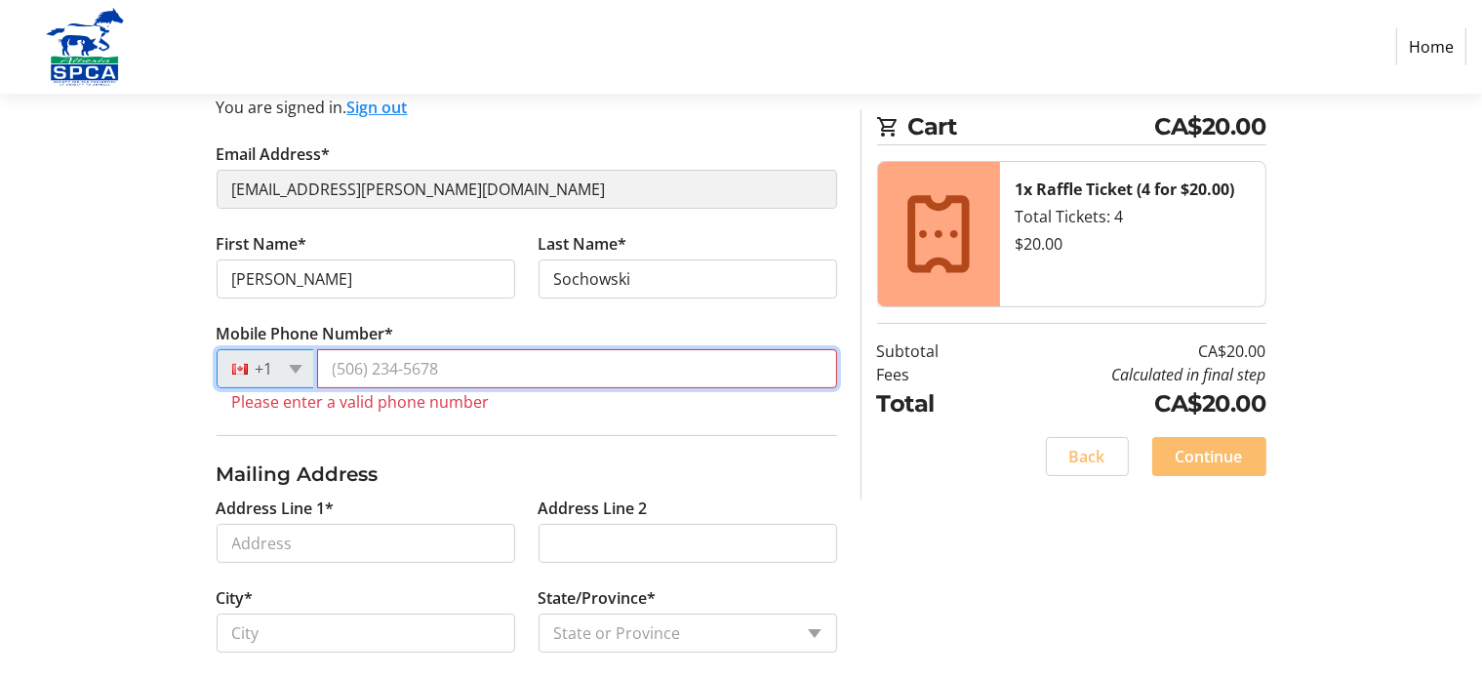
click at [340, 369] on input "Mobile Phone Number*" at bounding box center [577, 368] width 520 height 39
click at [379, 369] on input "(403)" at bounding box center [577, 368] width 520 height 39
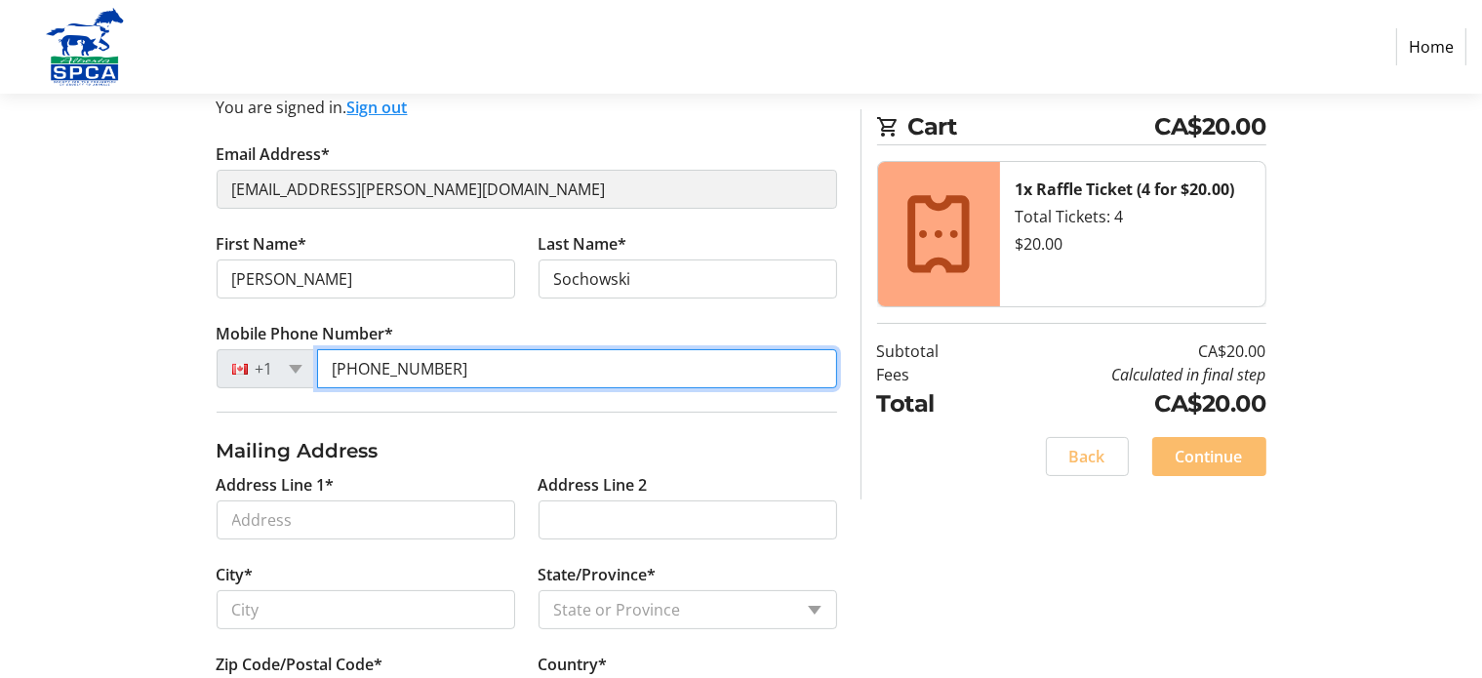
type input "[PHONE_NUMBER]"
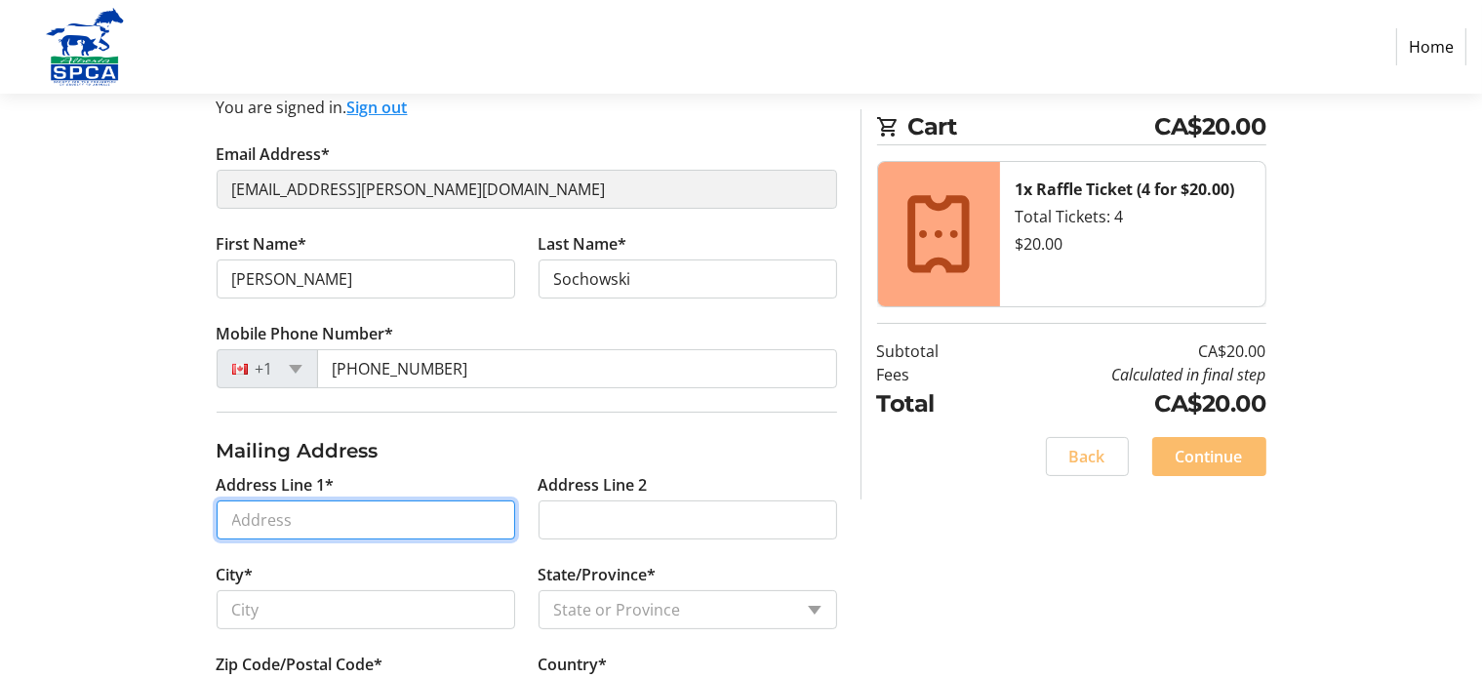
click at [366, 514] on input "Address Line 1*" at bounding box center [366, 519] width 299 height 39
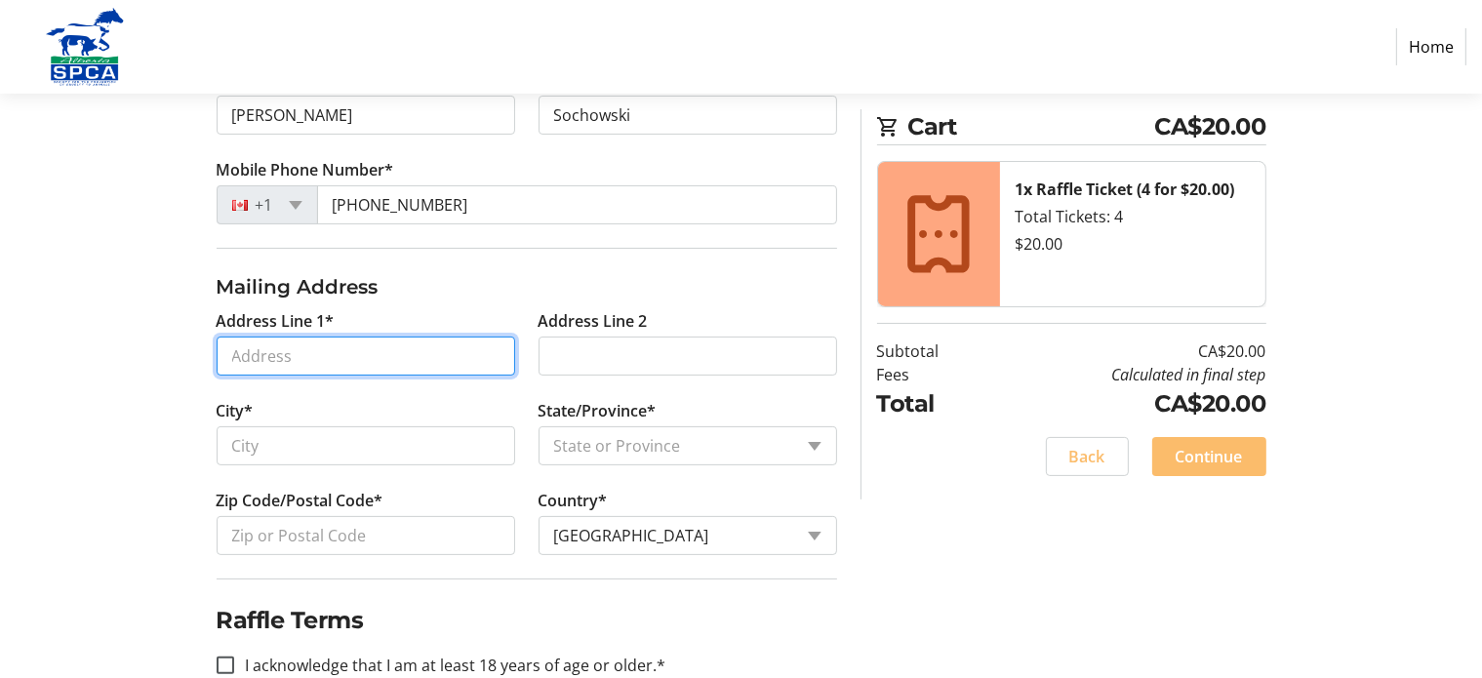
scroll to position [390, 0]
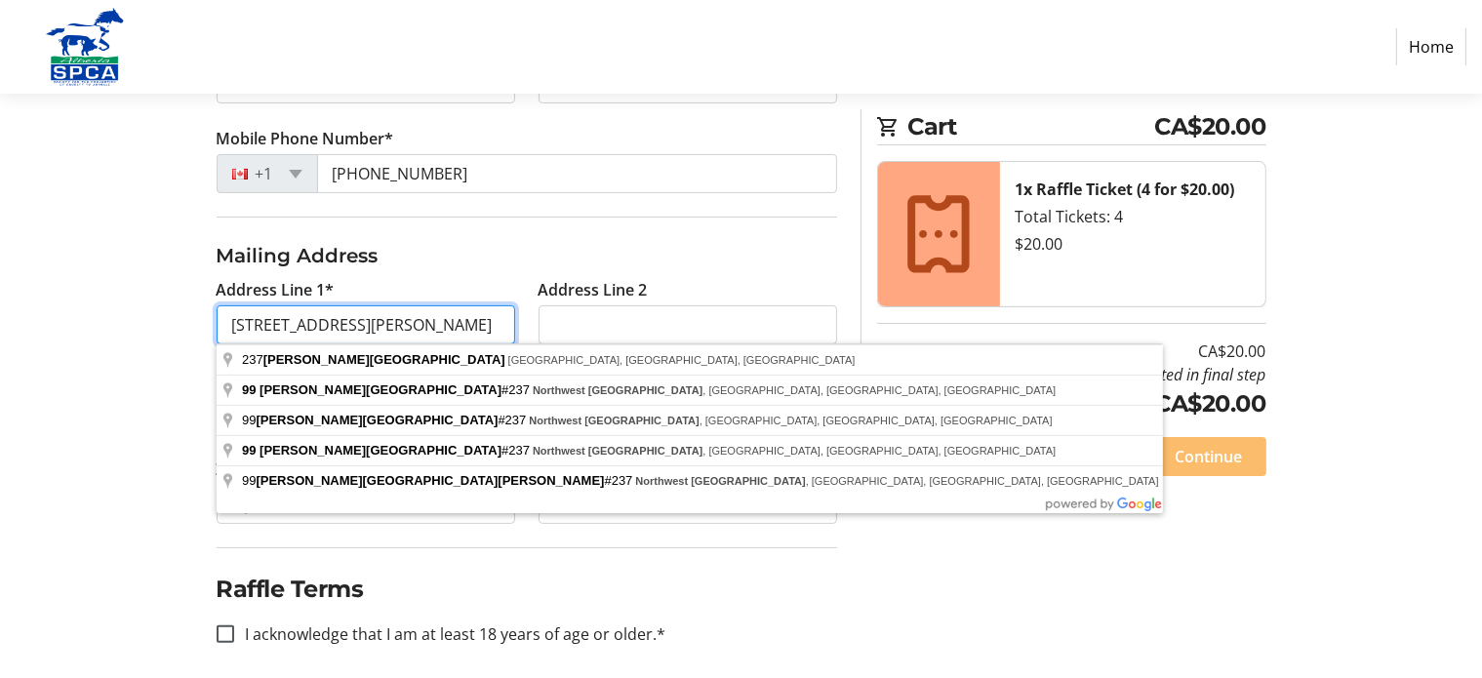
type input "[STREET_ADDRESS][PERSON_NAME]"
click at [597, 327] on input "Address Line 2" at bounding box center [688, 324] width 299 height 39
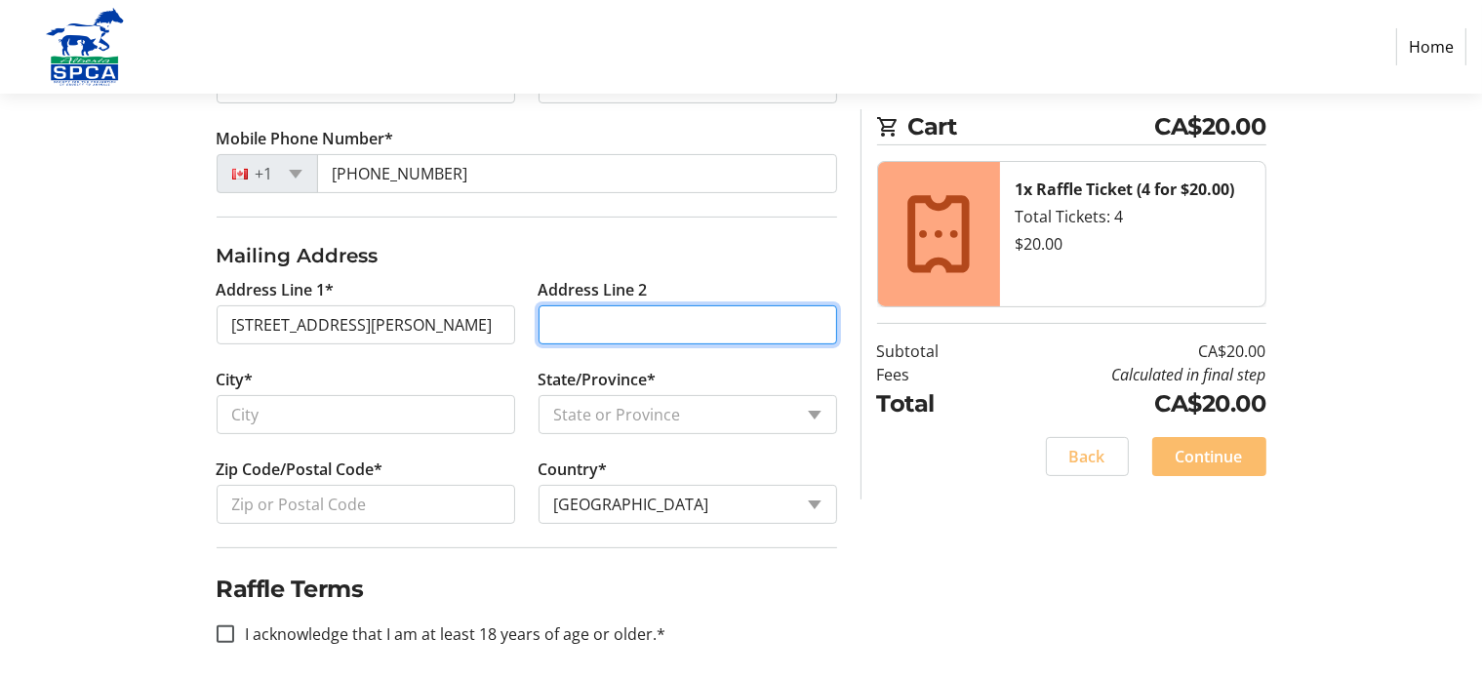
click at [597, 327] on input "Address Line 2" at bounding box center [688, 324] width 299 height 39
click at [199, 117] on div "Contact Information You are signed in. Sign out Email Address* [EMAIL_ADDRESS][…" at bounding box center [742, 278] width 1288 height 827
click at [588, 322] on input "Address Line 2" at bounding box center [688, 324] width 299 height 39
click at [465, 249] on h3 "Mailing Address" at bounding box center [527, 255] width 620 height 29
click at [589, 320] on input "Address Line 2" at bounding box center [688, 324] width 299 height 39
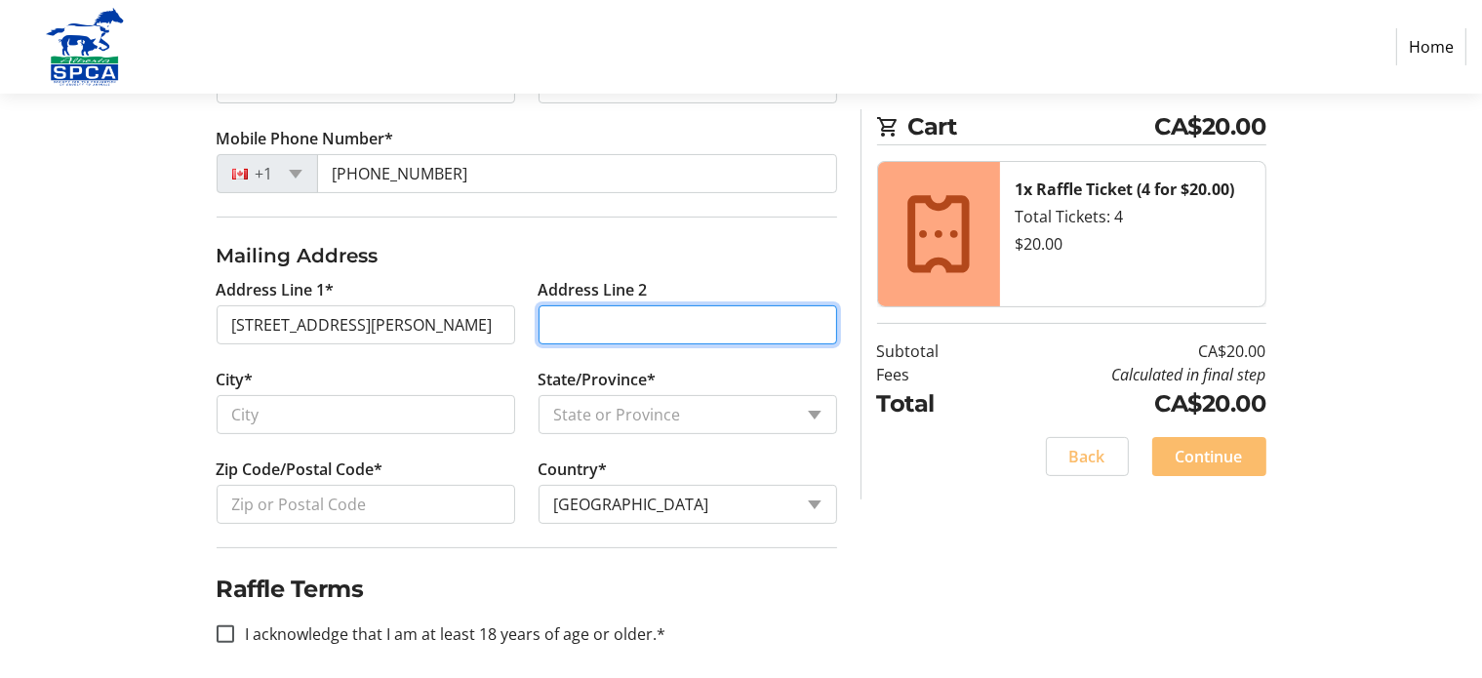
click at [589, 321] on input "Address Line 2" at bounding box center [688, 324] width 299 height 39
type input "Watergrove [GEOGRAPHIC_DATA]"
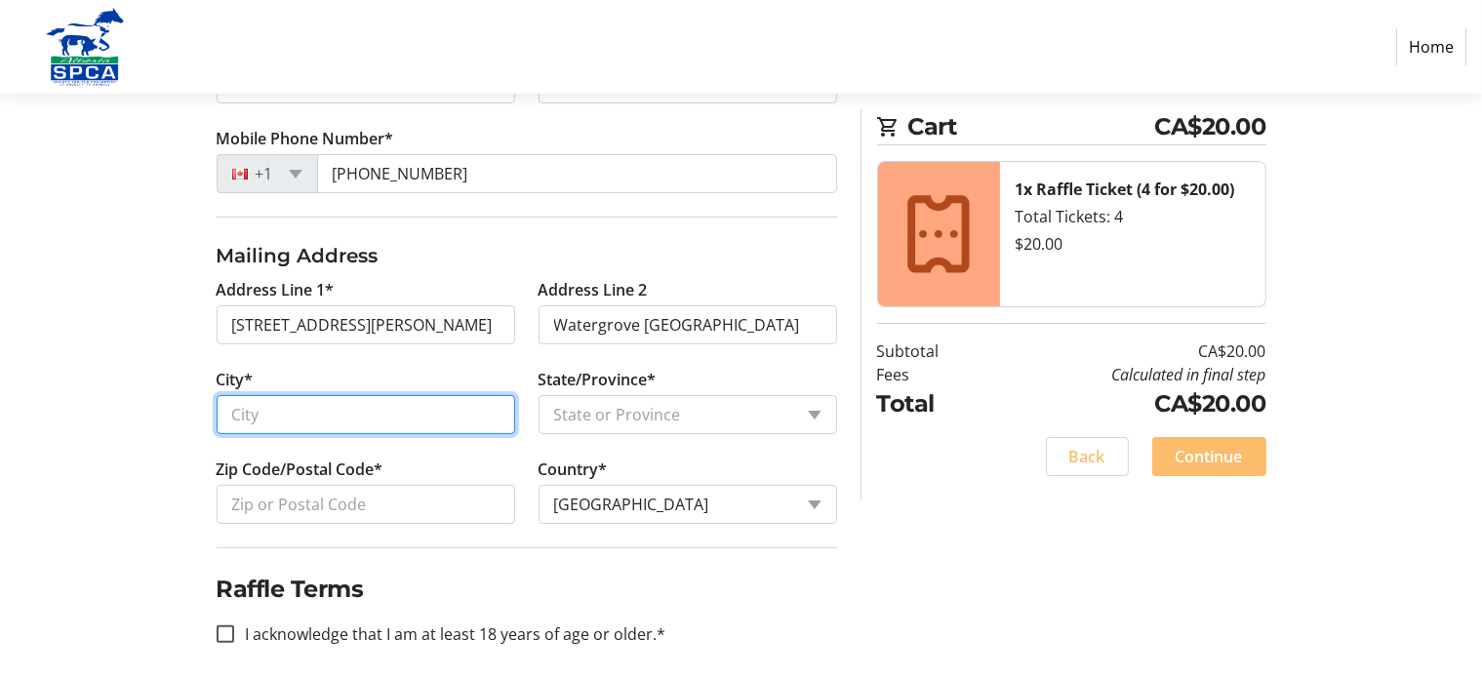
click at [369, 409] on input "City*" at bounding box center [366, 414] width 299 height 39
type input "[GEOGRAPHIC_DATA]"
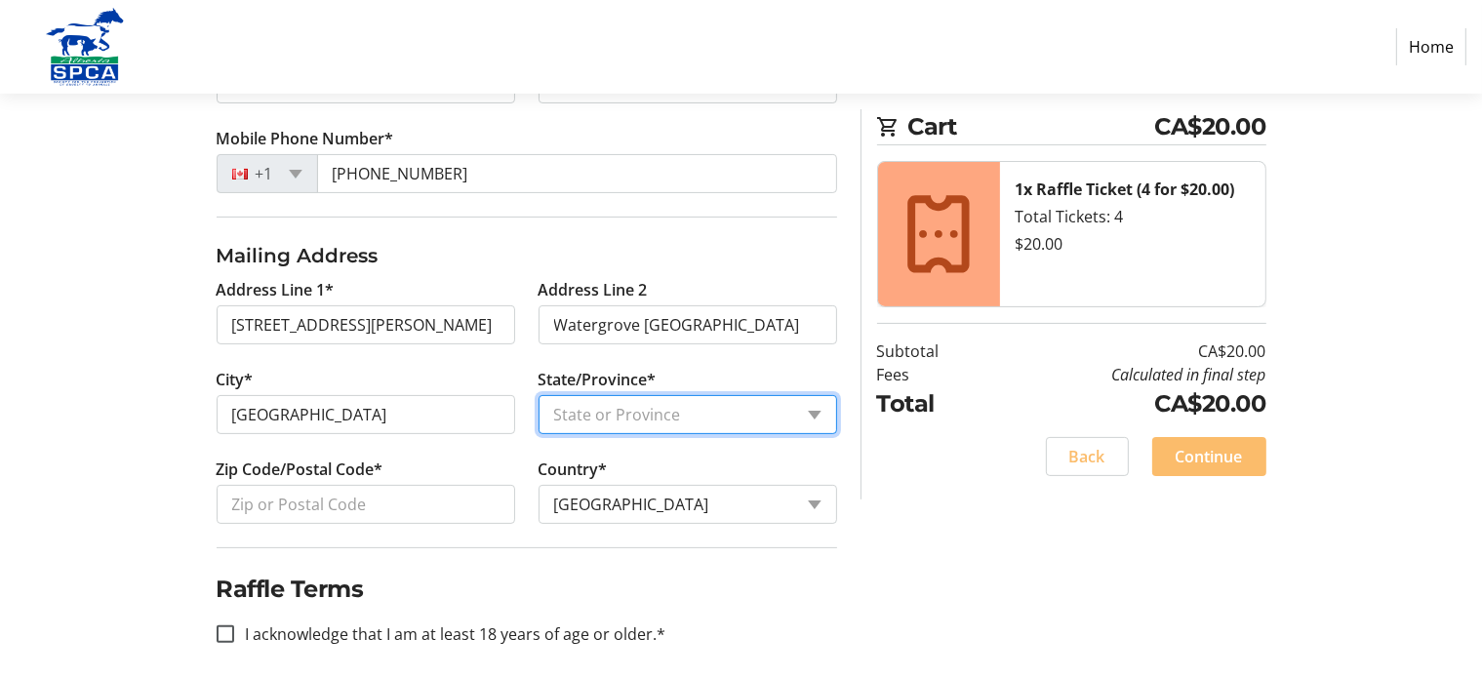
click at [816, 409] on select "State or Province State or Province [GEOGRAPHIC_DATA] [GEOGRAPHIC_DATA] [GEOGRA…" at bounding box center [688, 414] width 299 height 39
drag, startPoint x: 816, startPoint y: 409, endPoint x: 807, endPoint y: 403, distance: 10.6
click at [807, 403] on select "State or Province State or Province [GEOGRAPHIC_DATA] [GEOGRAPHIC_DATA] [GEOGRA…" at bounding box center [688, 414] width 299 height 39
click at [814, 409] on select "State or Province State or Province [GEOGRAPHIC_DATA] [GEOGRAPHIC_DATA] [GEOGRA…" at bounding box center [688, 414] width 299 height 39
select select "AB"
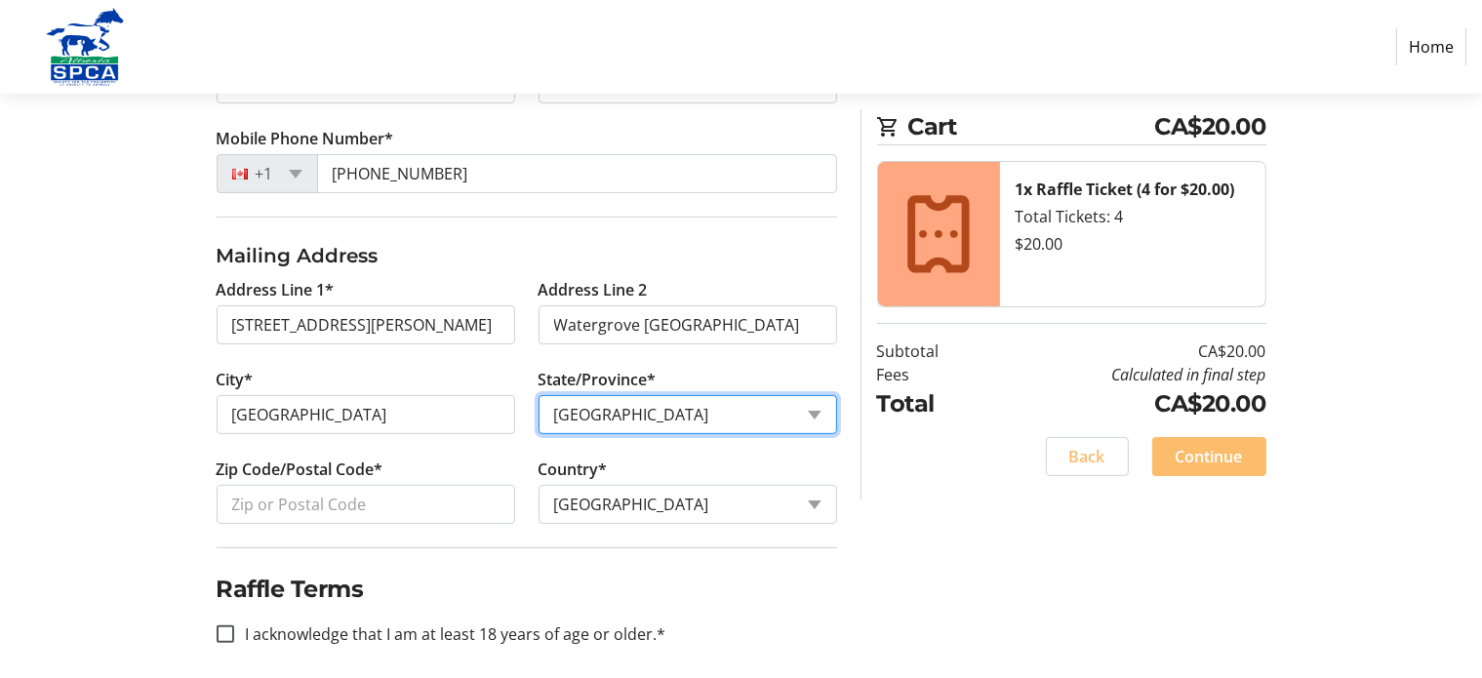
click at [539, 395] on select "State or Province State or Province [GEOGRAPHIC_DATA] [GEOGRAPHIC_DATA] [GEOGRA…" at bounding box center [688, 414] width 299 height 39
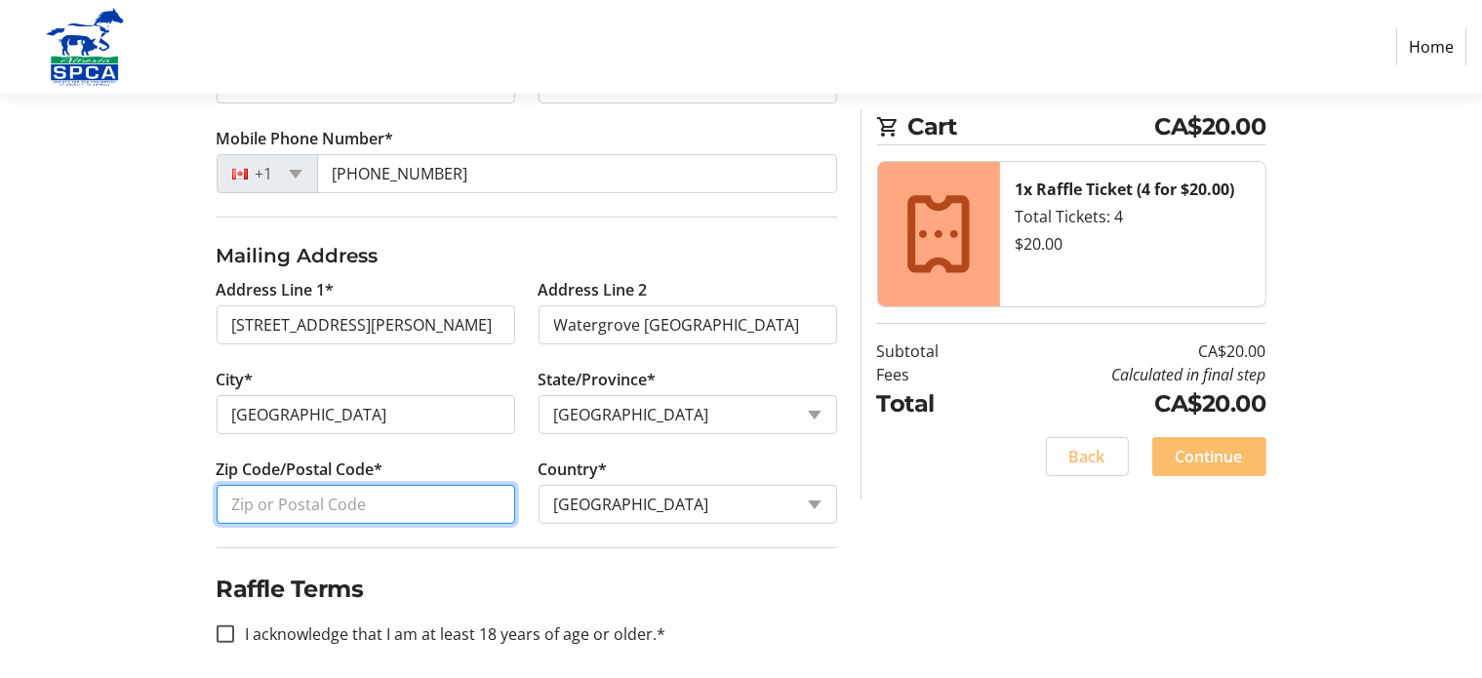
click at [377, 505] on input "Zip Code/Postal Code*" at bounding box center [366, 504] width 299 height 39
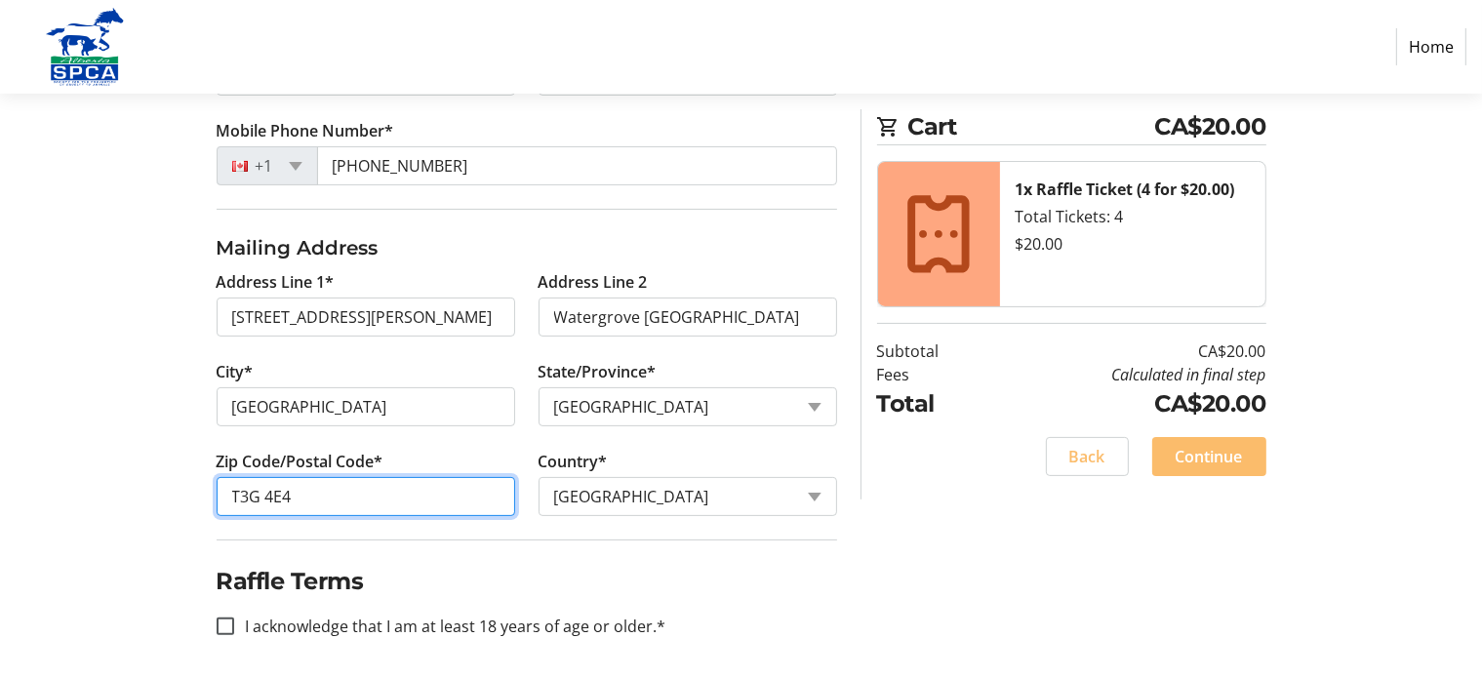
scroll to position [402, 0]
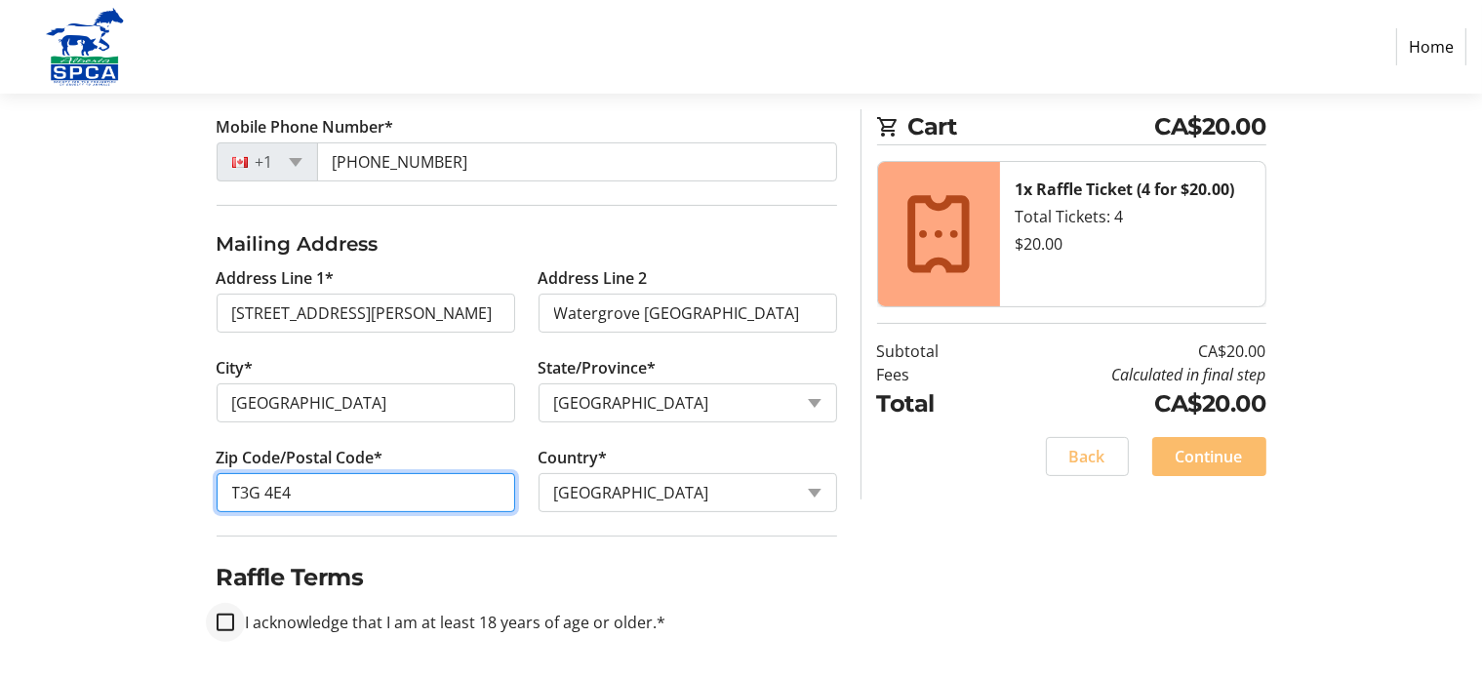
type input "T3G 4E4"
click at [226, 619] on input "I acknowledge that I am at least 18 years of age or older.*" at bounding box center [226, 623] width 18 height 18
checkbox input "true"
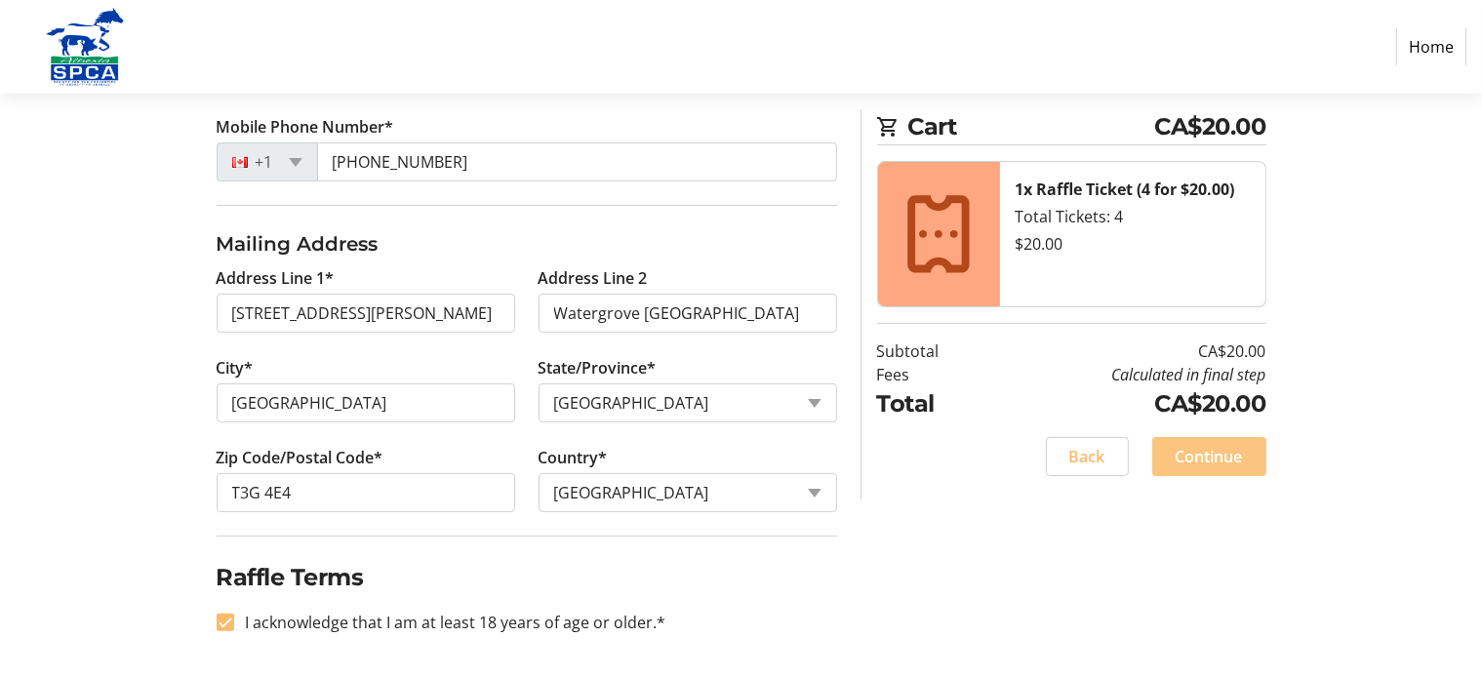
click at [1197, 454] on span "Continue" at bounding box center [1209, 456] width 67 height 23
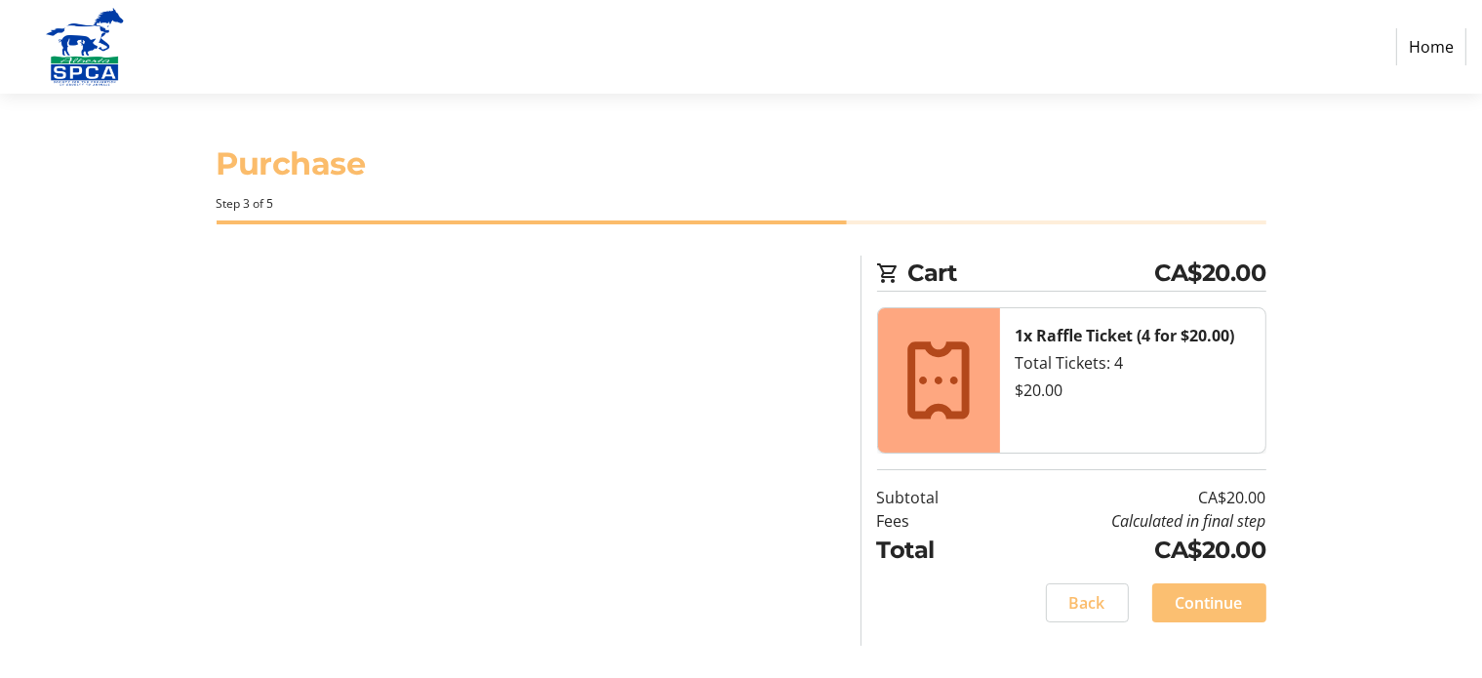
scroll to position [0, 0]
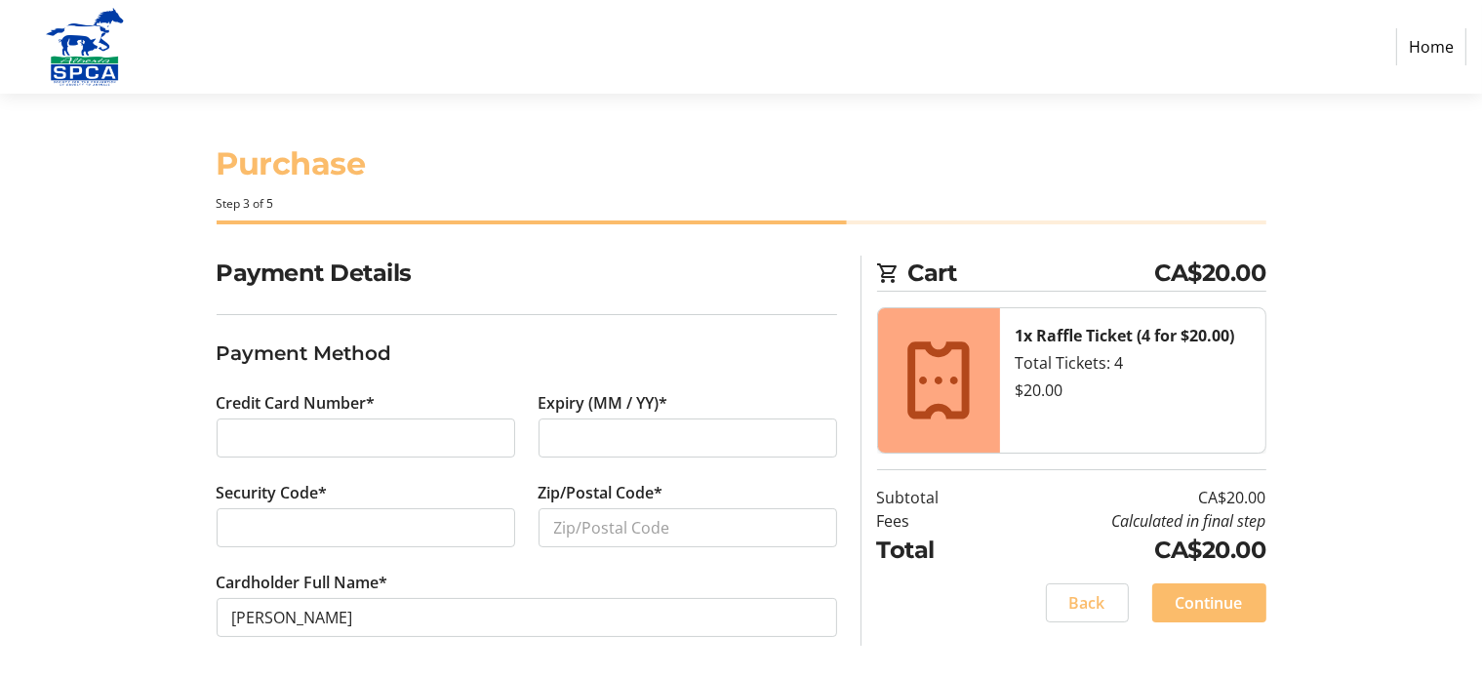
scroll to position [4, 0]
